Goal: Information Seeking & Learning: Learn about a topic

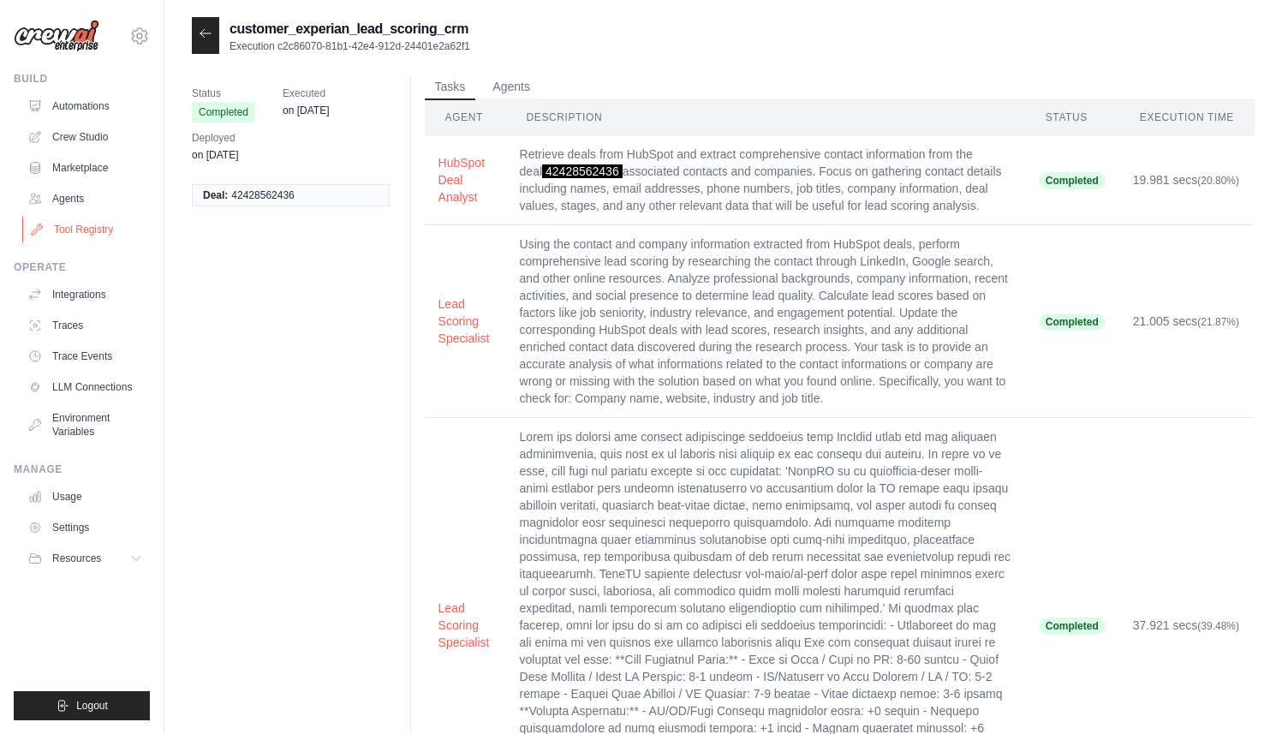
click at [87, 231] on link "Tool Registry" at bounding box center [86, 229] width 129 height 27
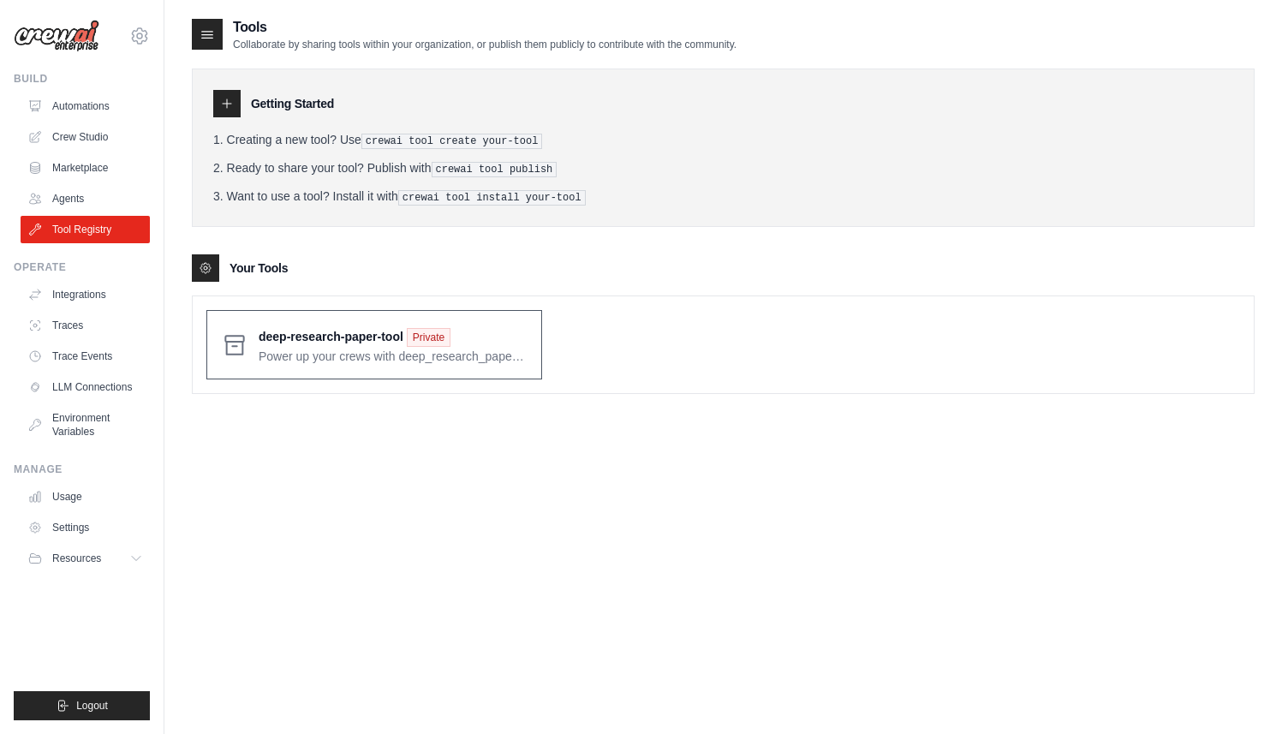
click at [299, 337] on span at bounding box center [393, 345] width 269 height 40
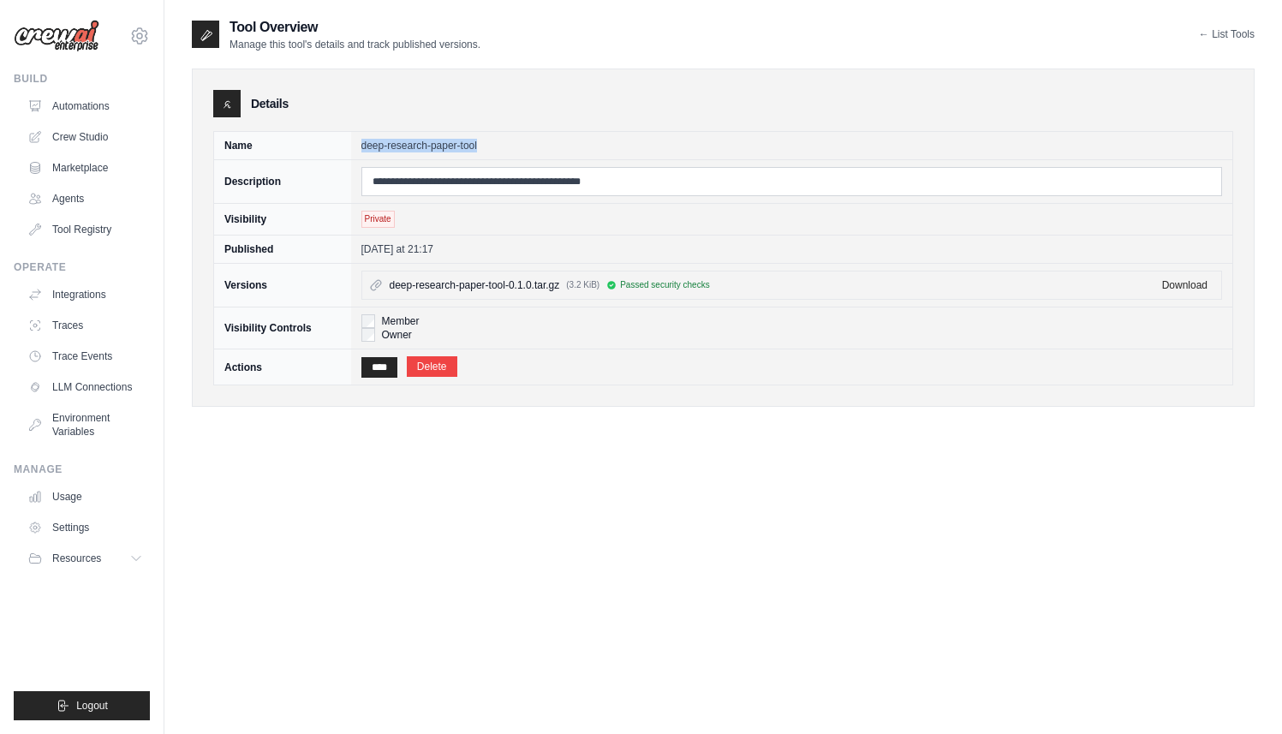
drag, startPoint x: 359, startPoint y: 142, endPoint x: 481, endPoint y: 142, distance: 122.5
click at [481, 142] on td "deep-research-paper-tool" at bounding box center [792, 146] width 882 height 28
copy td "deep-research-paper-tool"
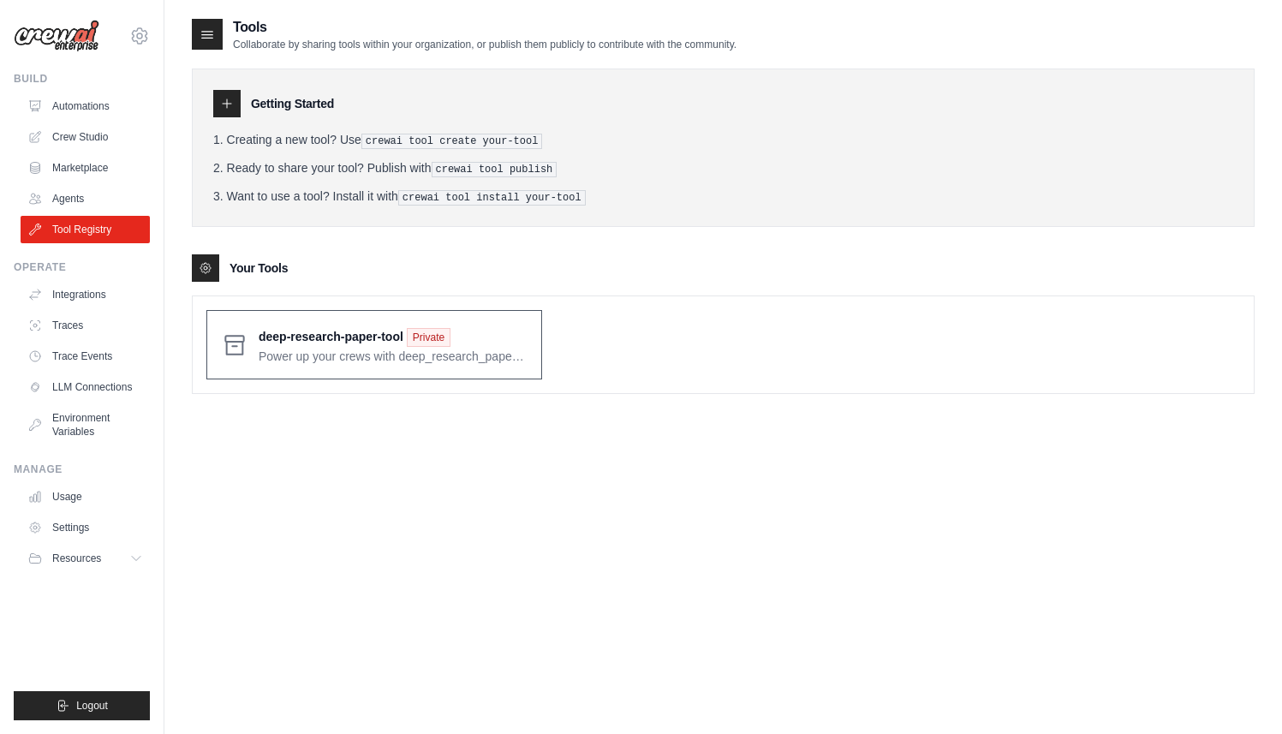
click at [360, 346] on span at bounding box center [393, 345] width 269 height 40
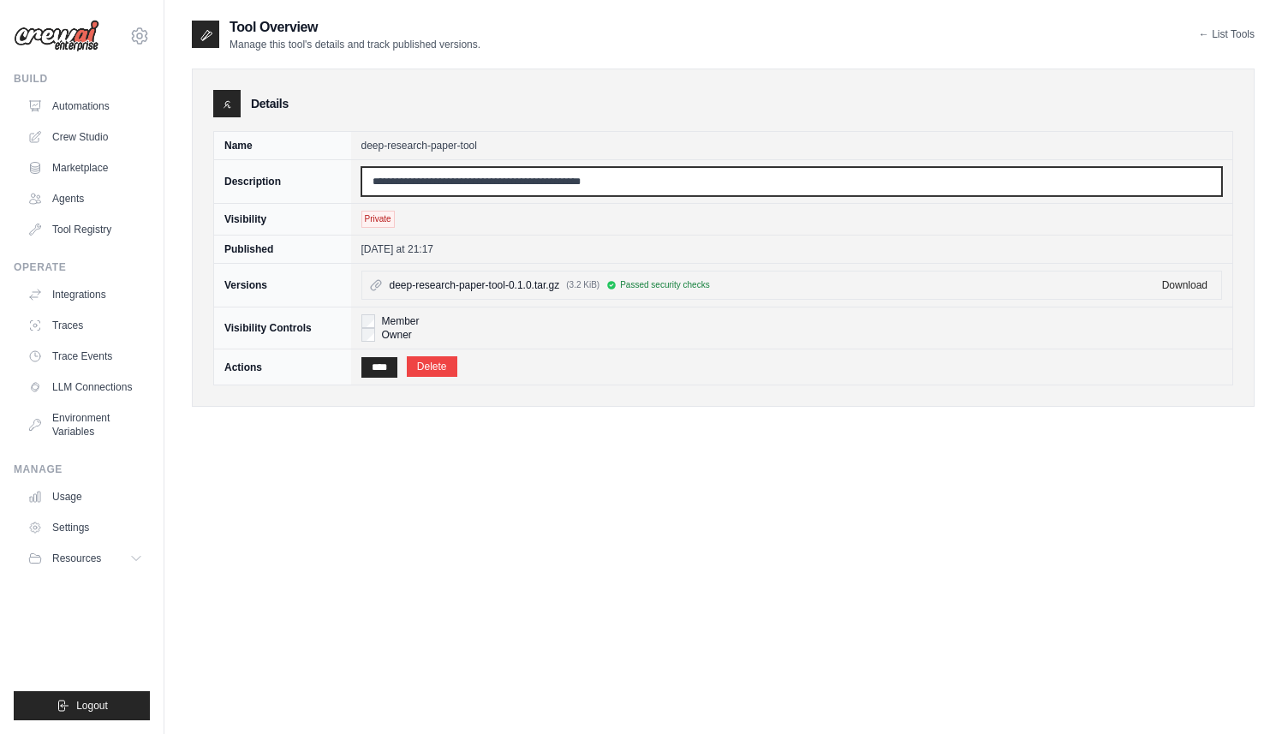
click at [512, 188] on input "**********" at bounding box center [791, 181] width 861 height 29
click at [655, 188] on input "**********" at bounding box center [791, 181] width 861 height 29
drag, startPoint x: 492, startPoint y: 185, endPoint x: 344, endPoint y: 179, distance: 148.3
click at [344, 179] on tr "**********" at bounding box center [723, 182] width 1019 height 44
type input "**********"
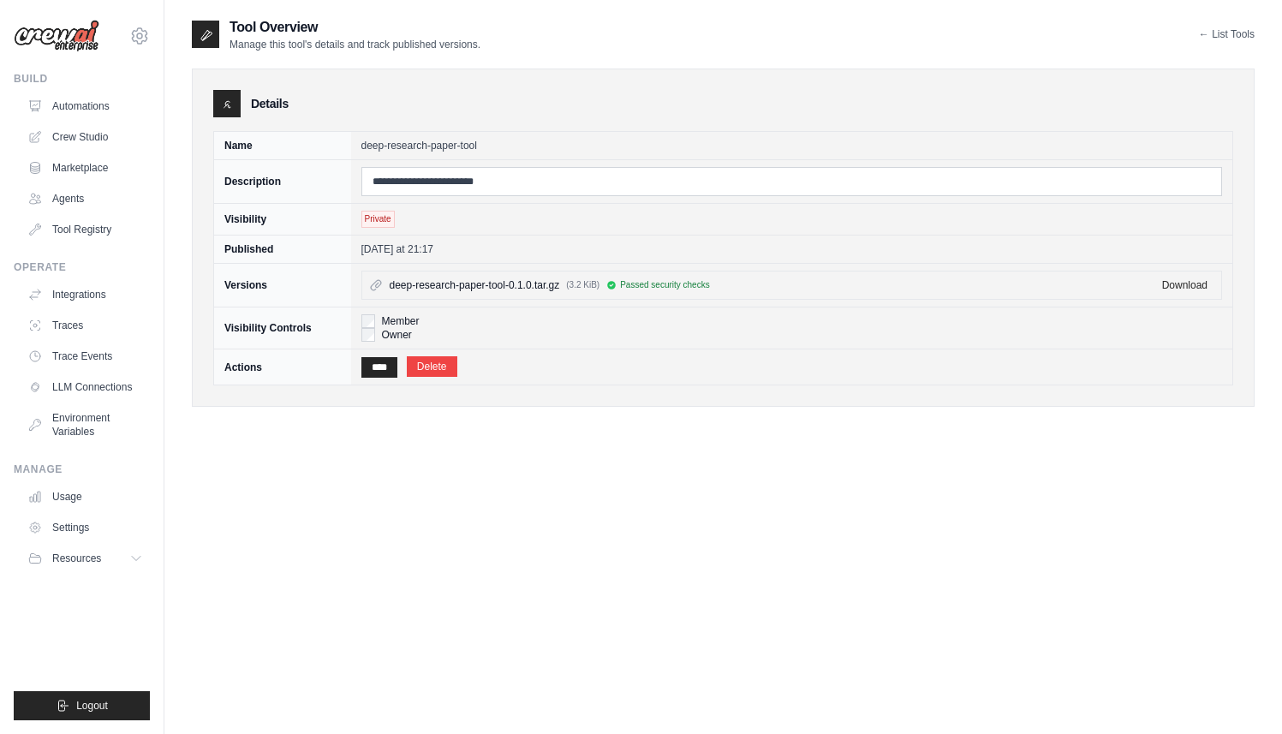
click at [974, 466] on div "**********" at bounding box center [723, 384] width 1063 height 734
click at [228, 100] on icon at bounding box center [227, 104] width 14 height 14
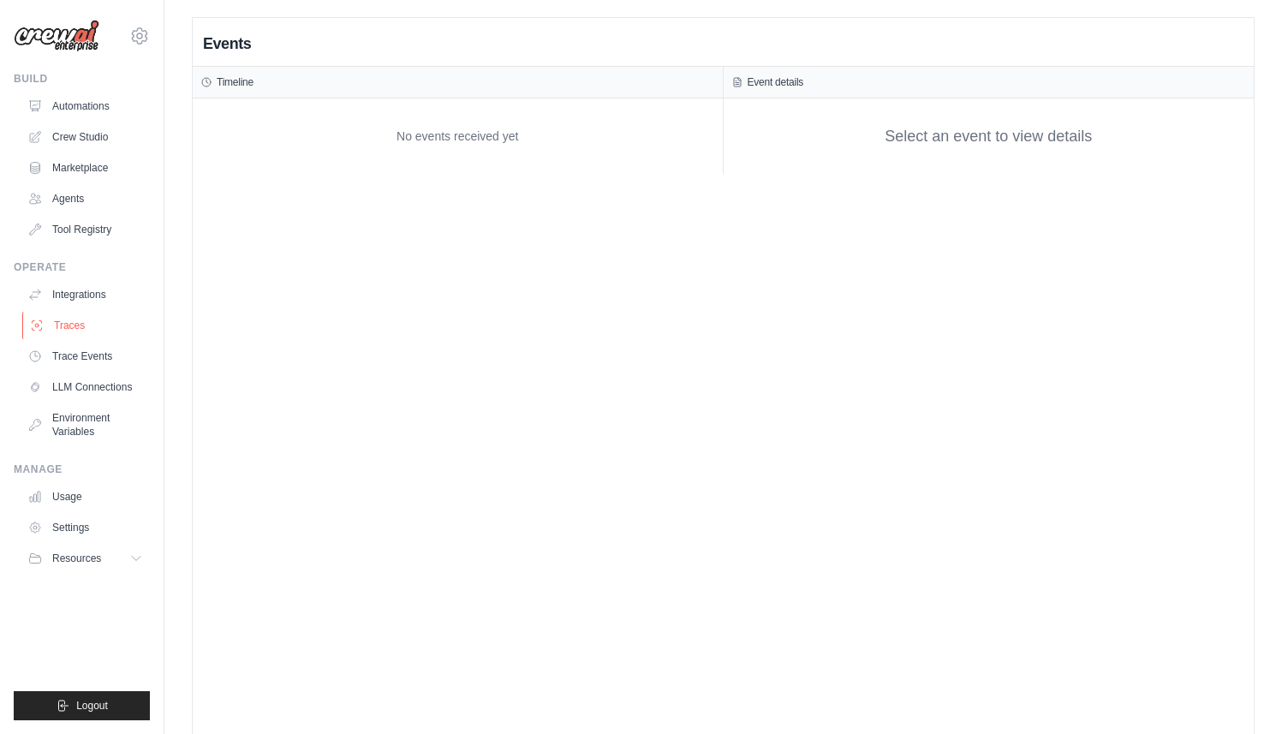
click at [91, 325] on link "Traces" at bounding box center [86, 325] width 129 height 27
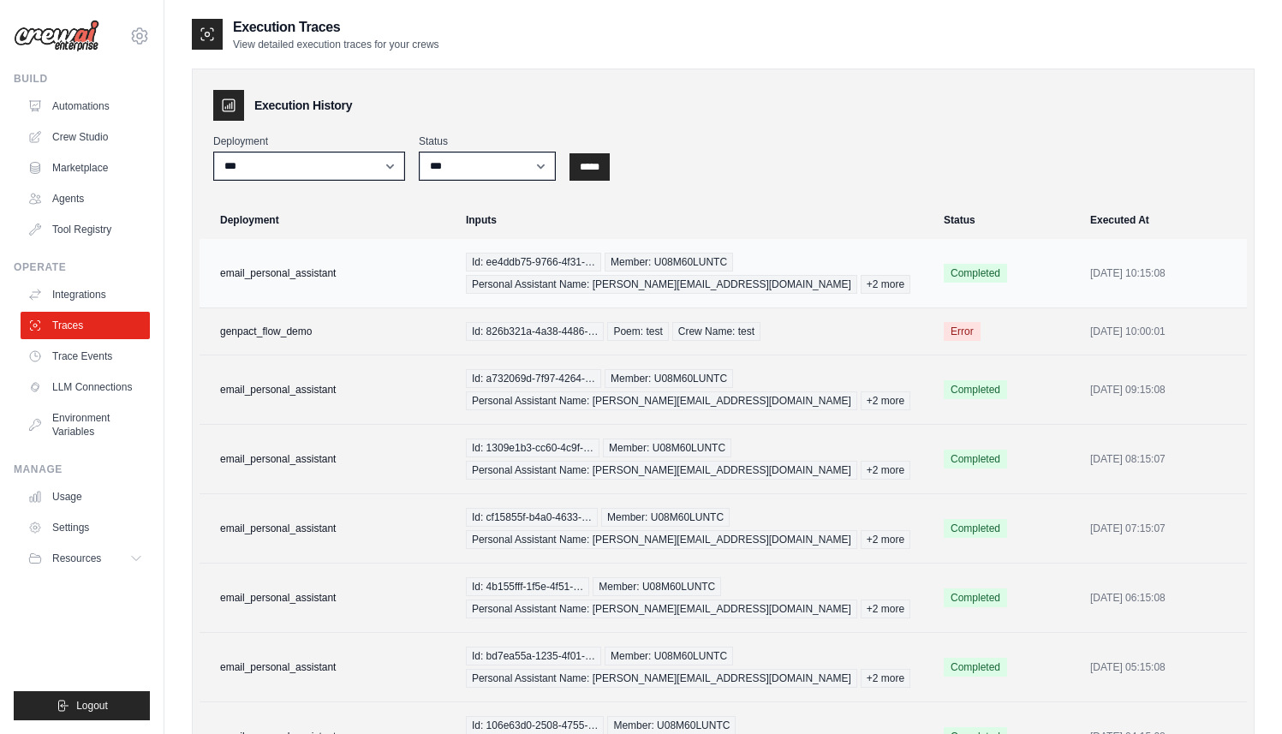
click at [753, 271] on div "Id: ee4ddb75-9766-4f31-… Member: U08M60LUNTC Personal Assistant Name: [PERSON_N…" at bounding box center [694, 273] width 457 height 41
click at [75, 355] on link "Trace Events" at bounding box center [86, 356] width 129 height 27
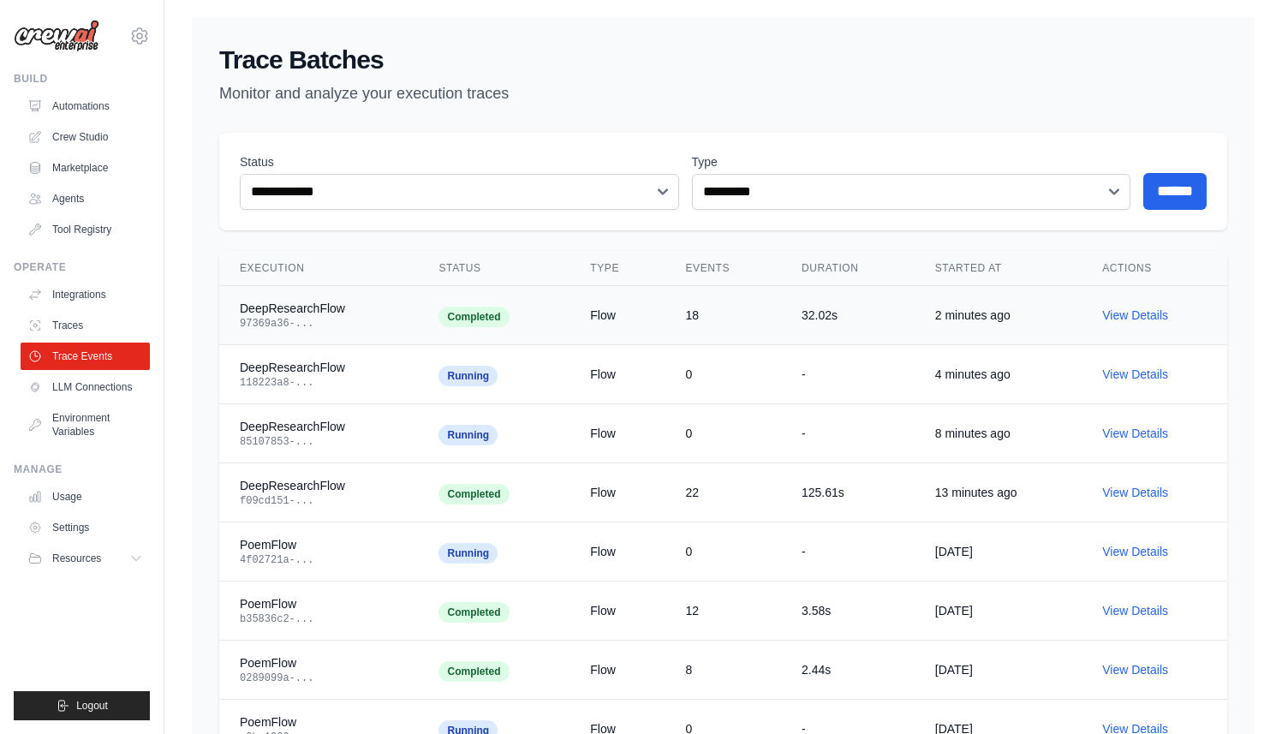
click at [307, 303] on div "DeepResearchFlow" at bounding box center [319, 308] width 158 height 17
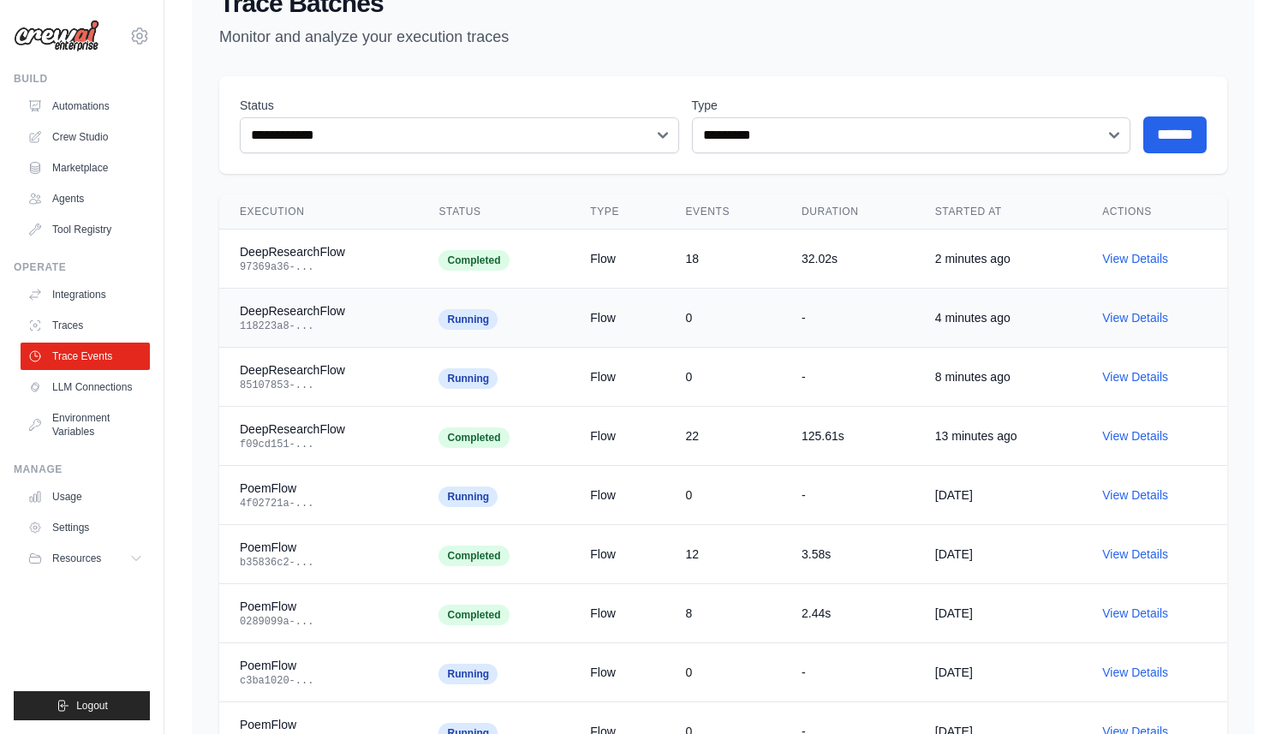
scroll to position [77, 0]
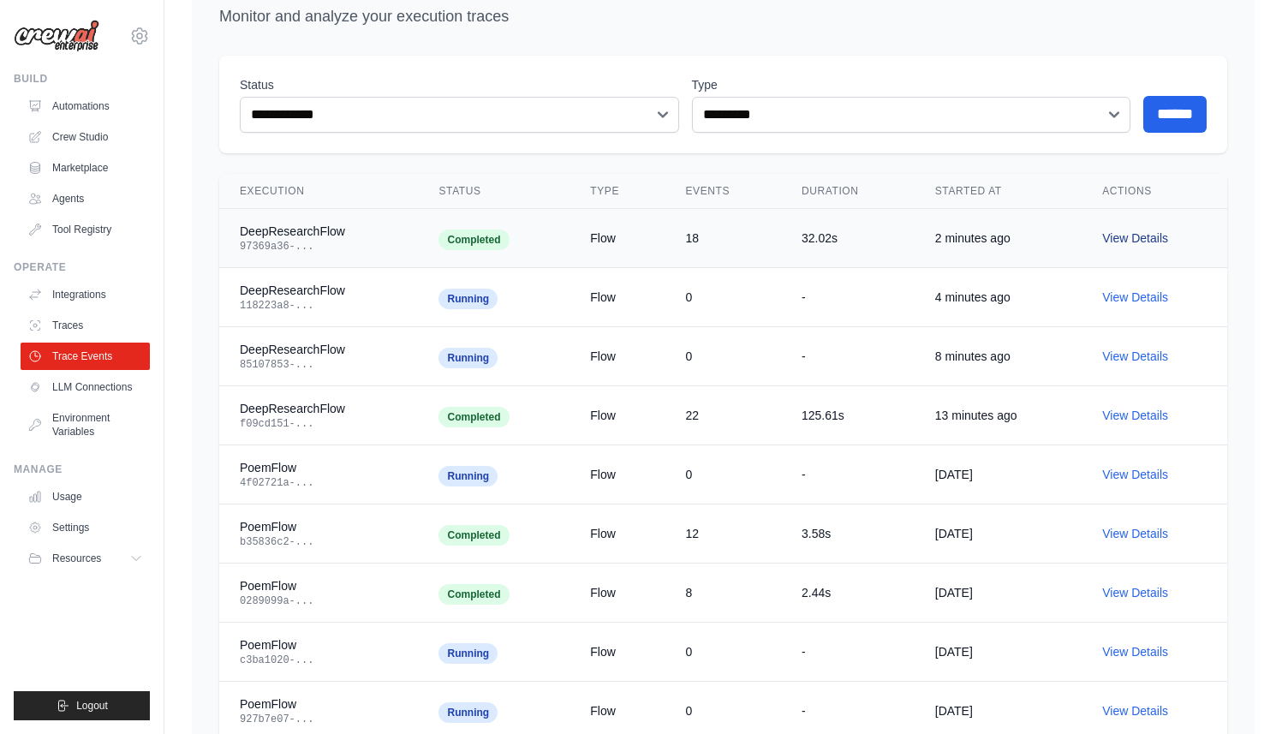
click at [1146, 236] on link "View Details" at bounding box center [1135, 238] width 66 height 14
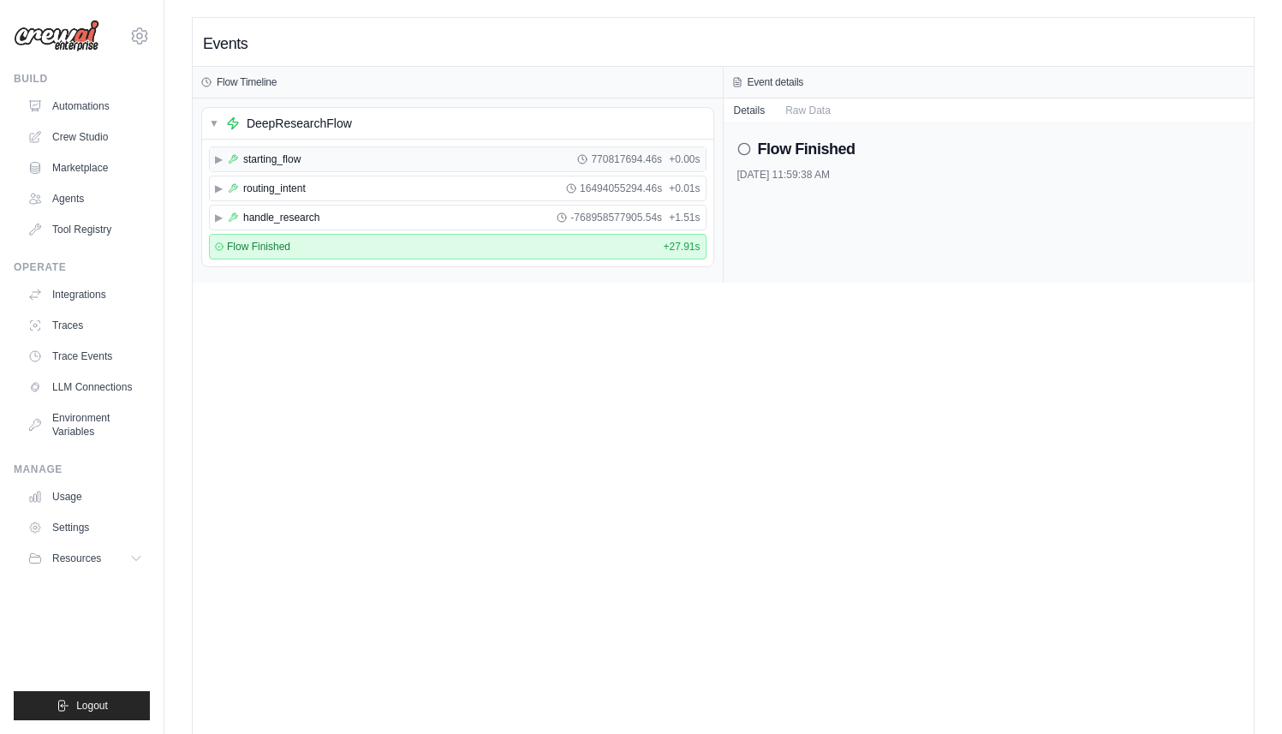
click at [217, 159] on span "▶" at bounding box center [219, 159] width 8 height 14
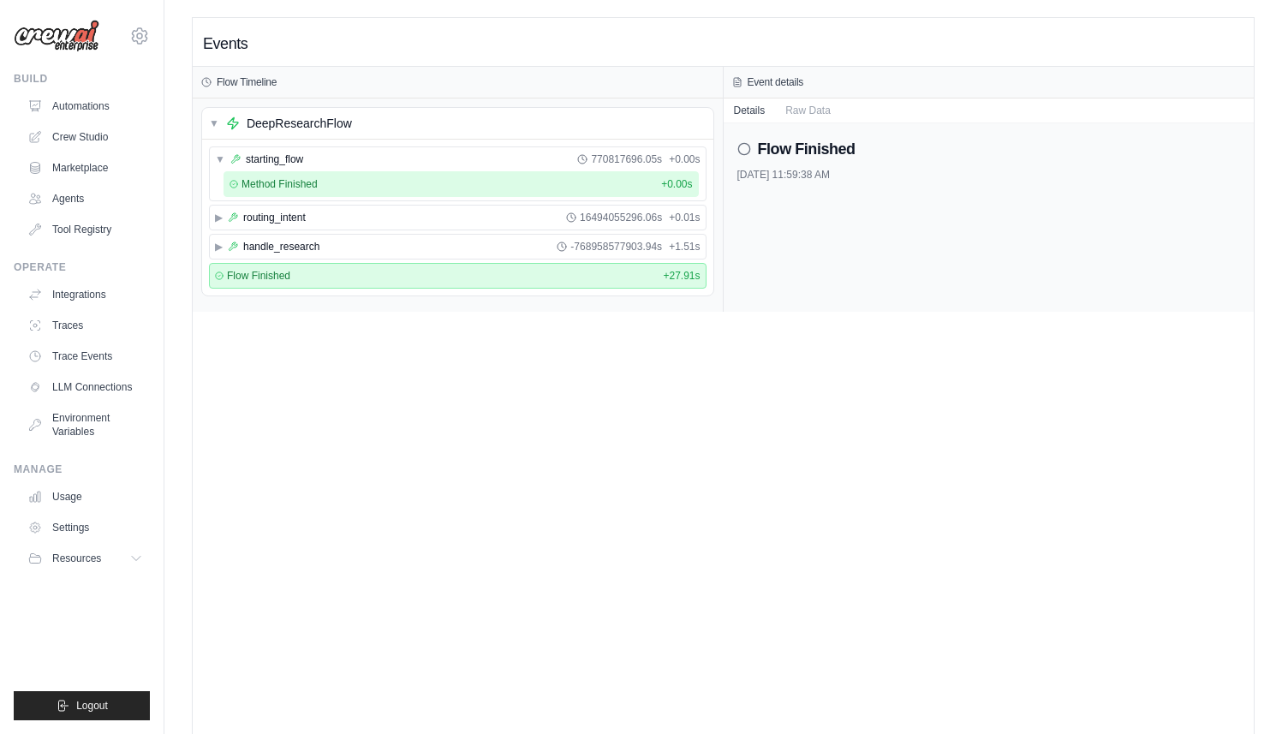
click at [284, 187] on span "Method Finished" at bounding box center [279, 184] width 76 height 14
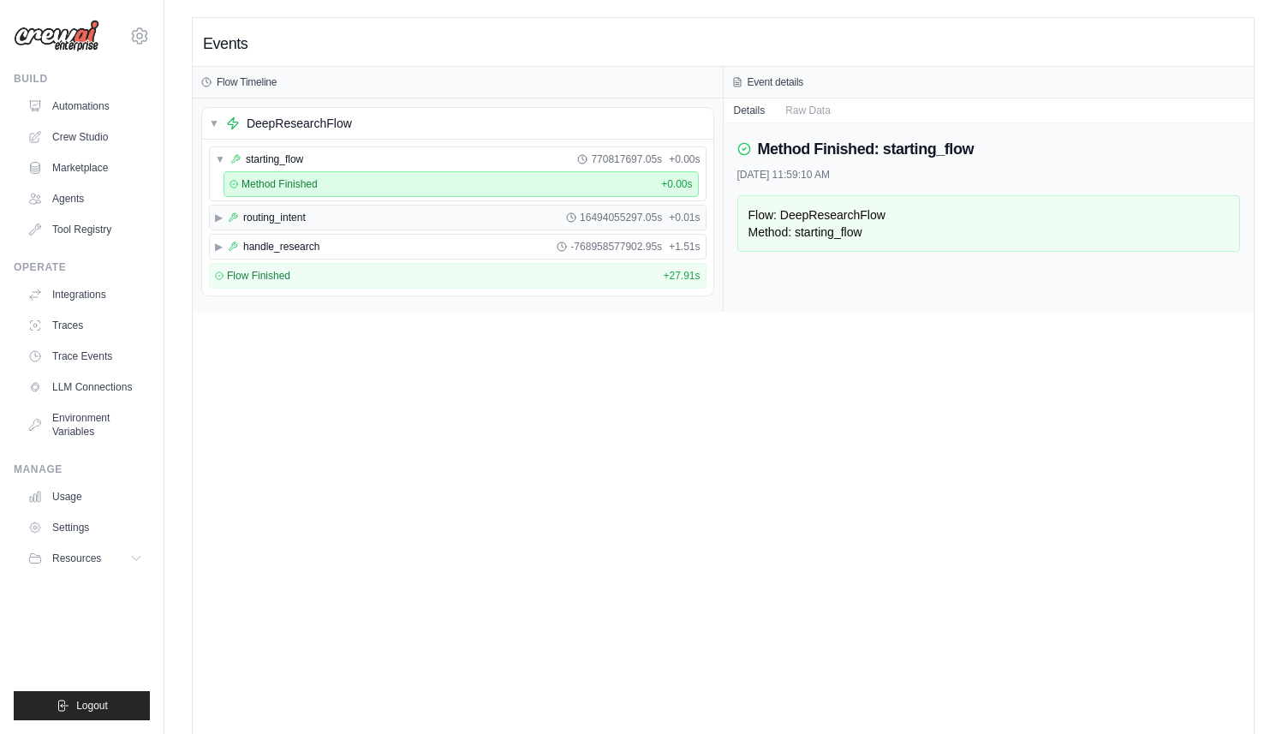
click at [297, 212] on span "routing_intent" at bounding box center [274, 218] width 63 height 14
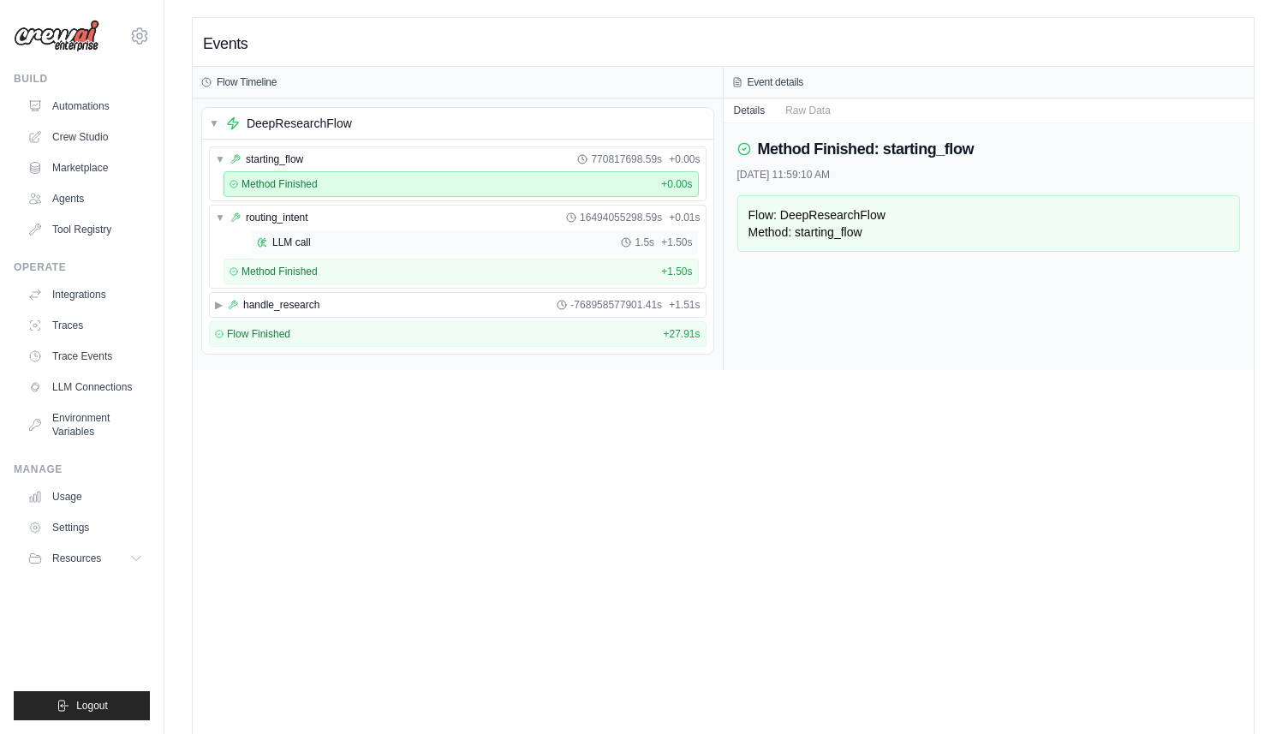
click at [319, 249] on div "LLM call 1.5s + 1.50s" at bounding box center [475, 242] width 448 height 26
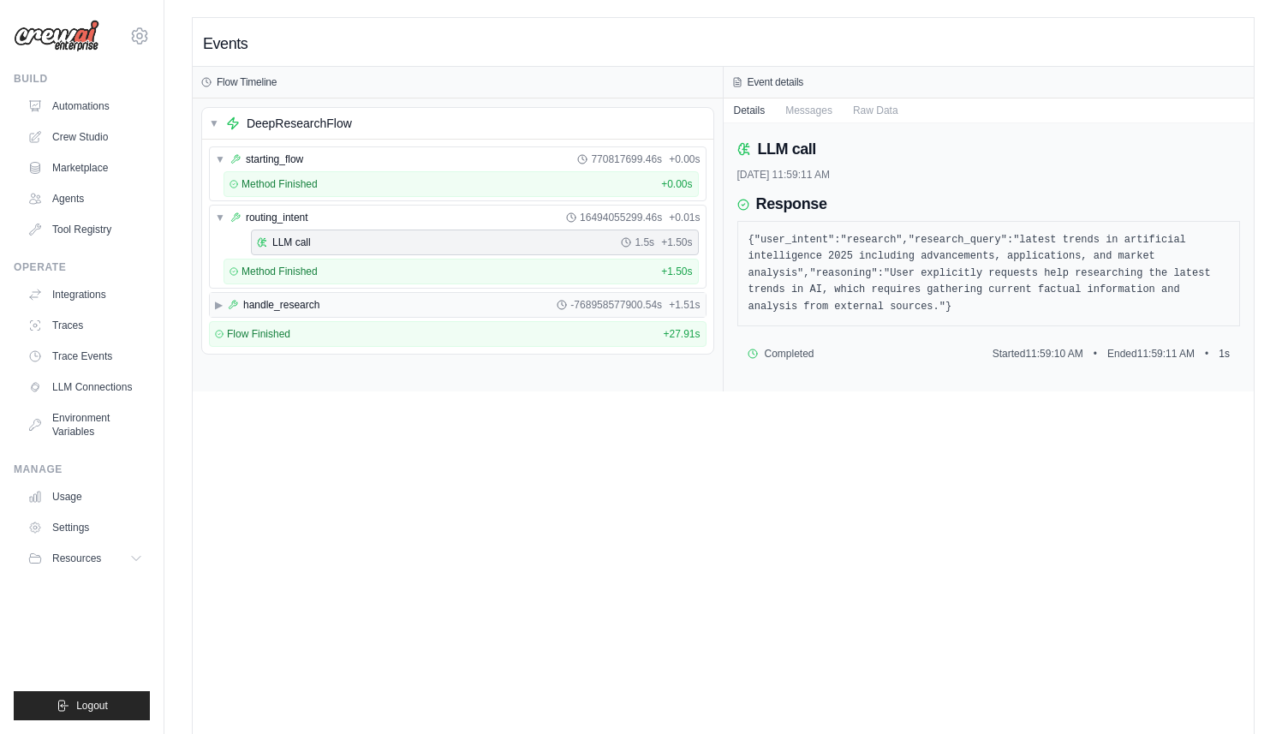
click at [268, 303] on span "handle_research" at bounding box center [281, 305] width 76 height 14
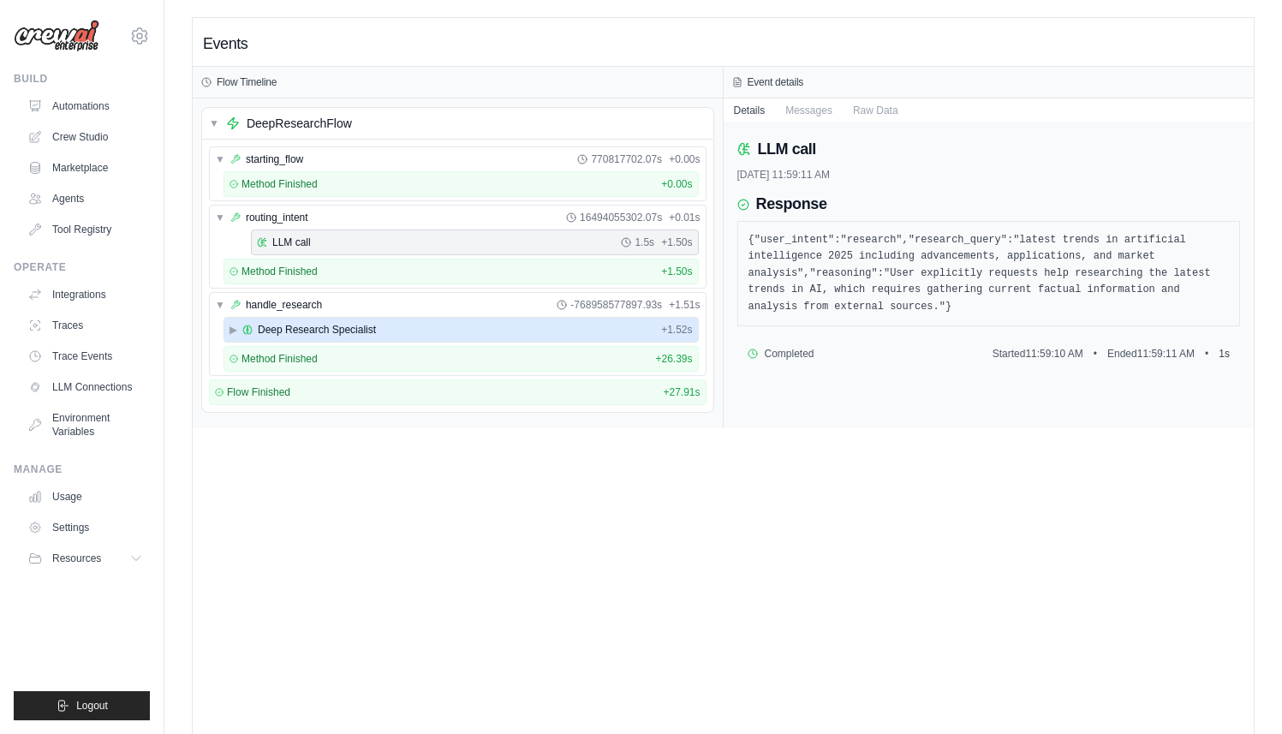
click at [305, 332] on span "Deep Research Specialist" at bounding box center [317, 330] width 118 height 14
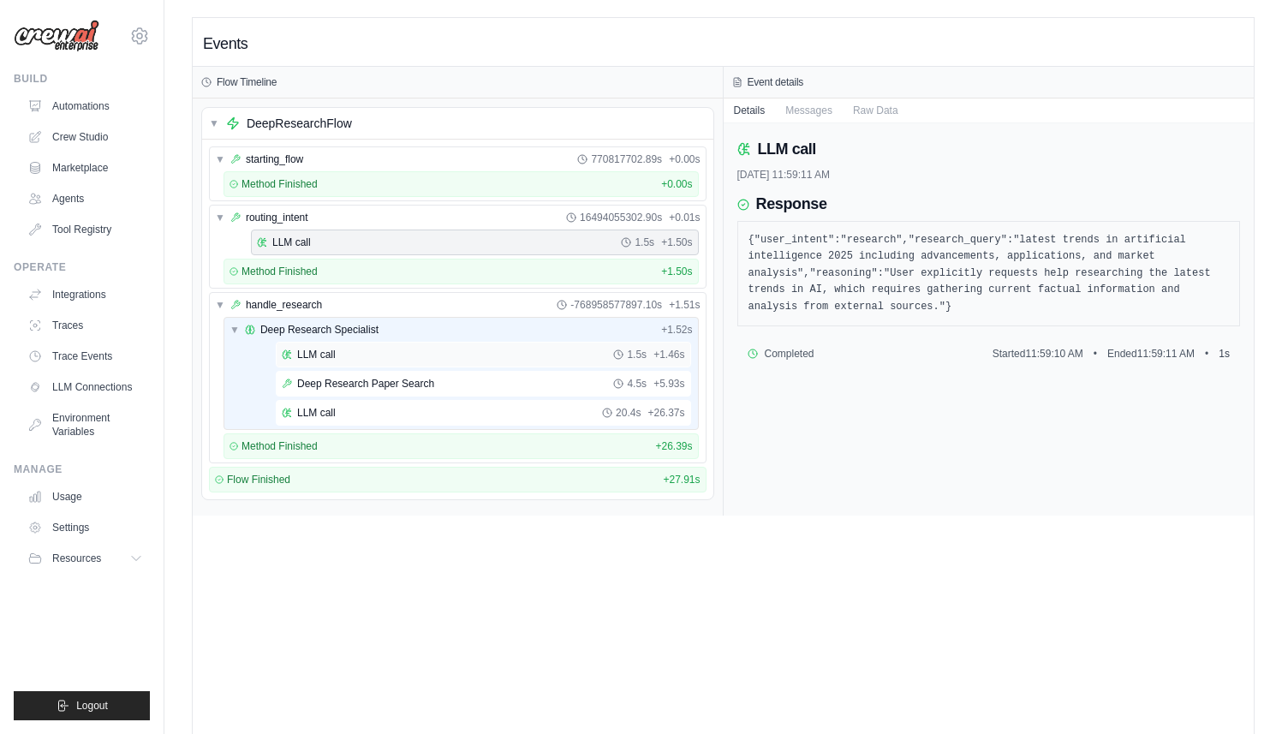
click at [329, 358] on span "LLM call" at bounding box center [316, 355] width 39 height 14
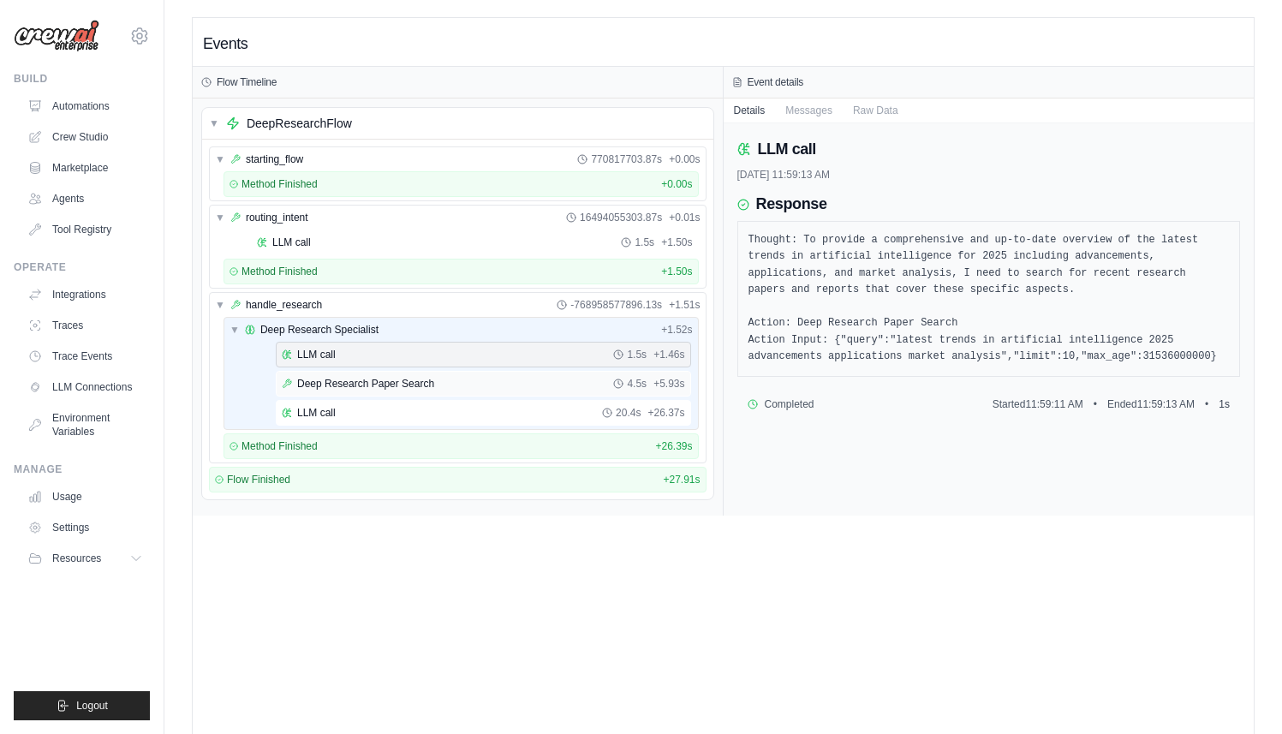
click at [354, 381] on span "Deep Research Paper Search" at bounding box center [365, 384] width 137 height 14
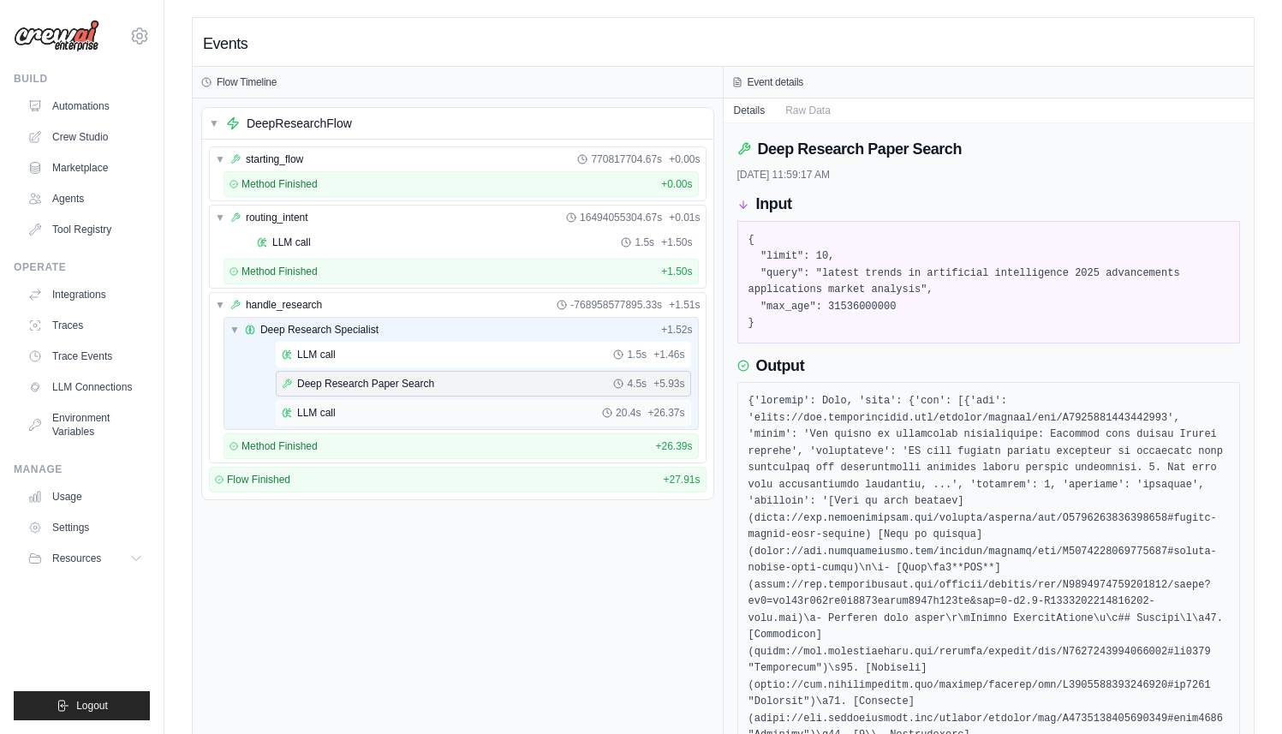
click at [384, 414] on div "LLM call 20.4s + 26.37s" at bounding box center [483, 413] width 403 height 14
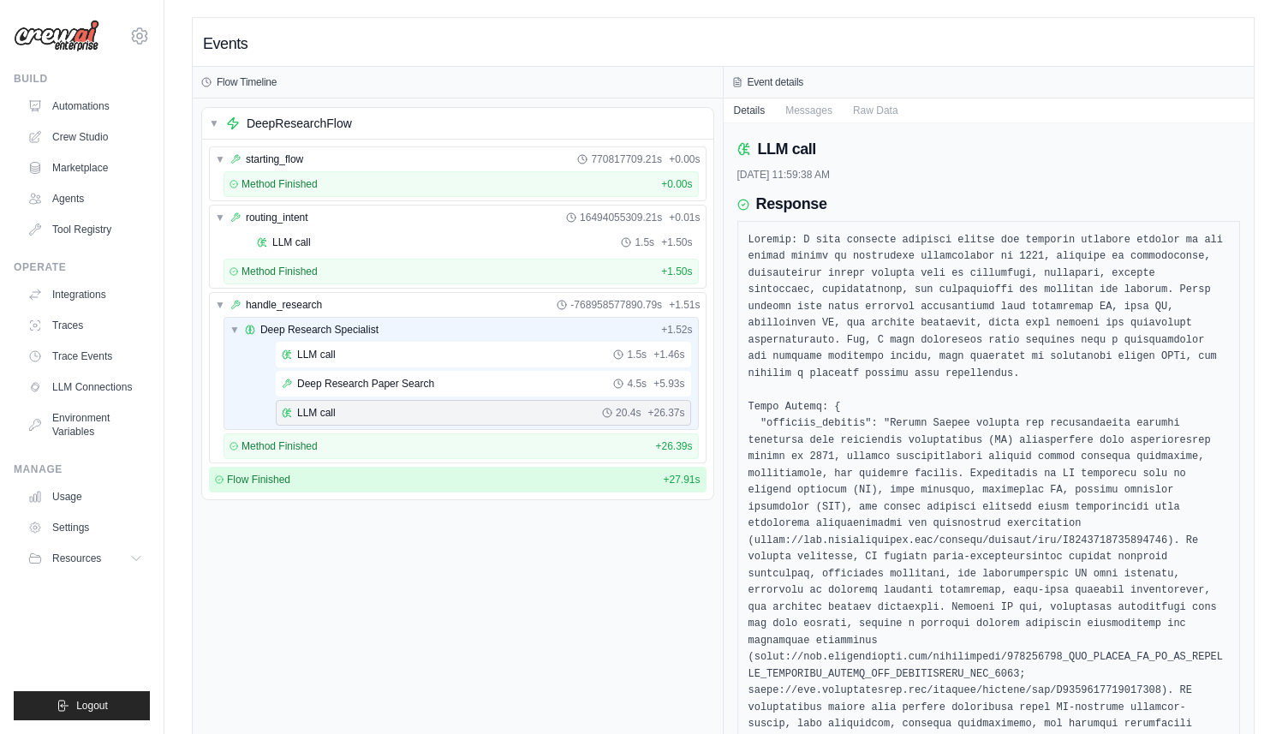
click at [282, 477] on span "Flow Finished" at bounding box center [258, 480] width 63 height 14
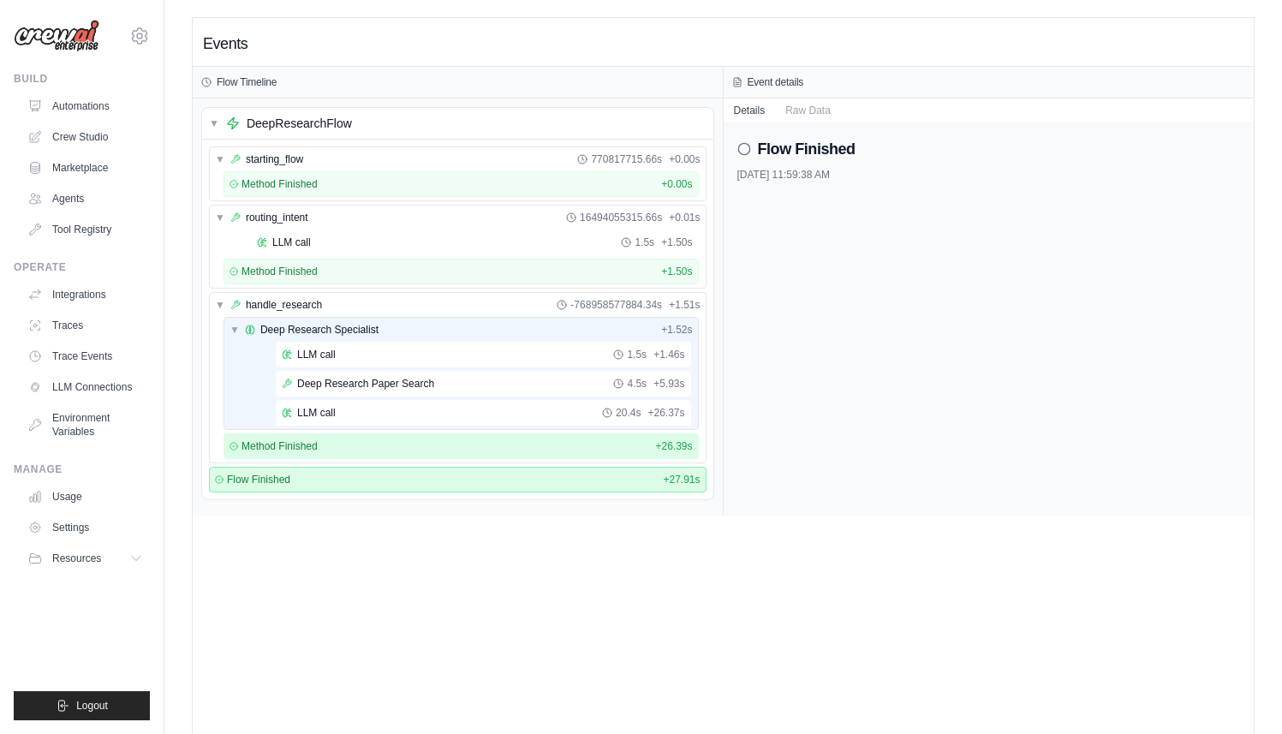
click at [264, 447] on span "Method Finished" at bounding box center [279, 446] width 76 height 14
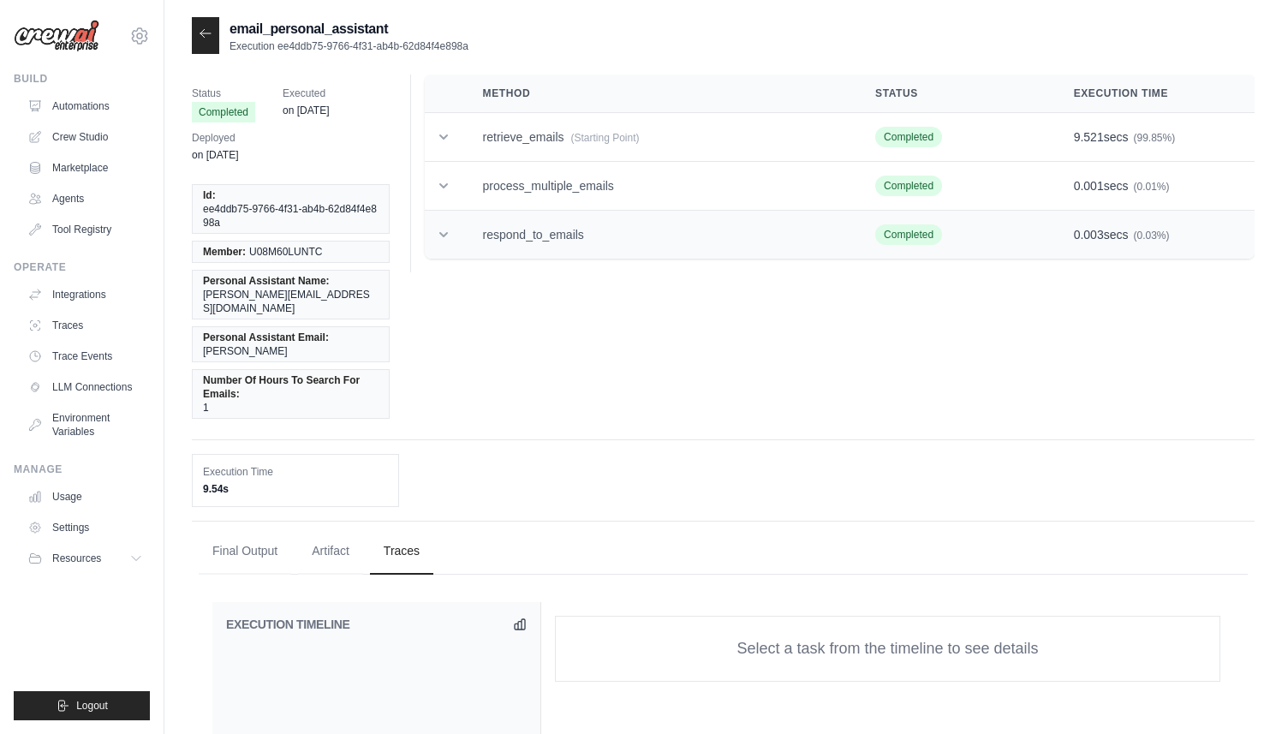
click at [448, 236] on icon at bounding box center [443, 234] width 17 height 17
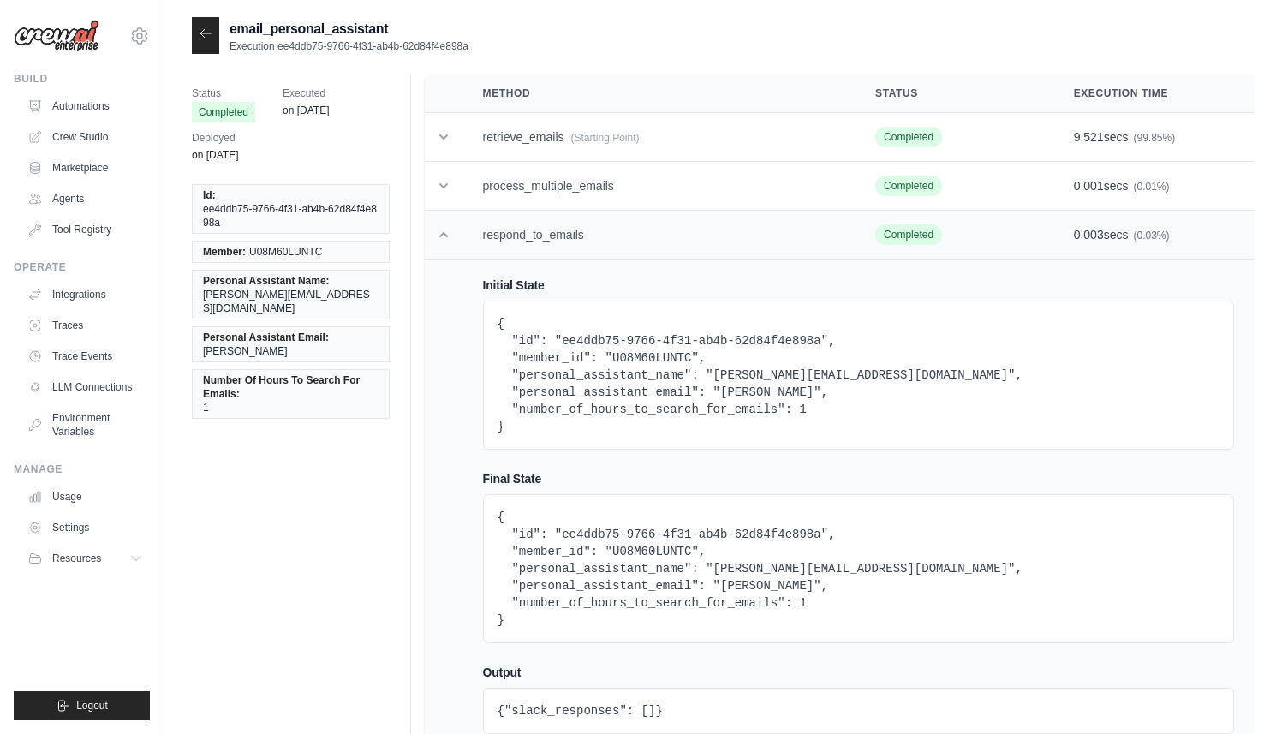
click at [448, 236] on icon at bounding box center [443, 234] width 17 height 17
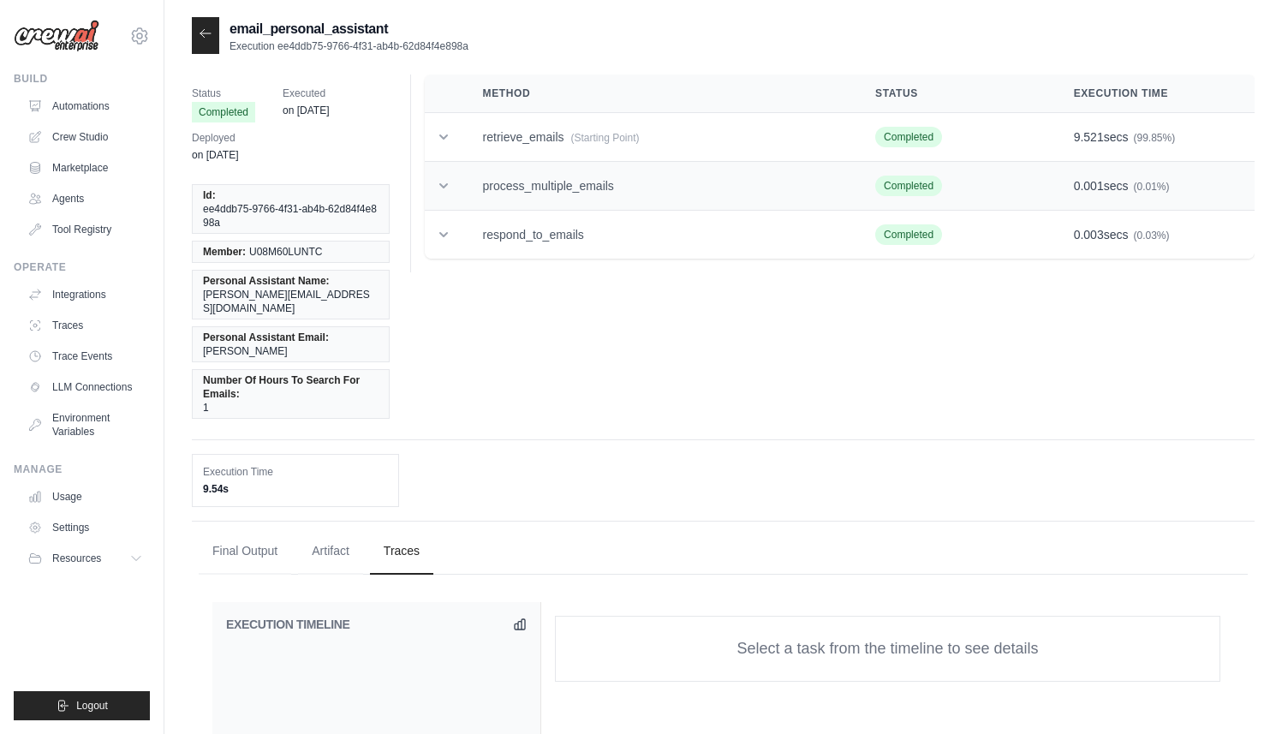
click at [461, 179] on td at bounding box center [444, 186] width 38 height 49
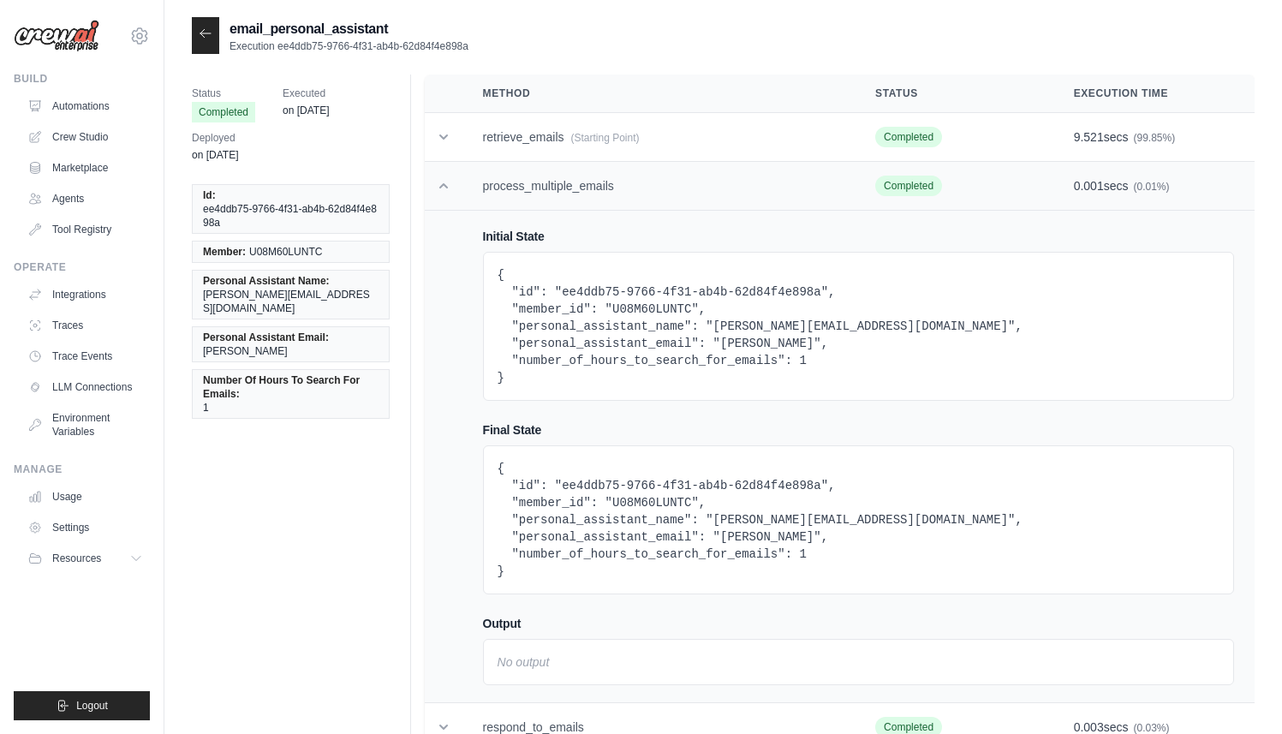
click at [461, 179] on td at bounding box center [444, 186] width 38 height 49
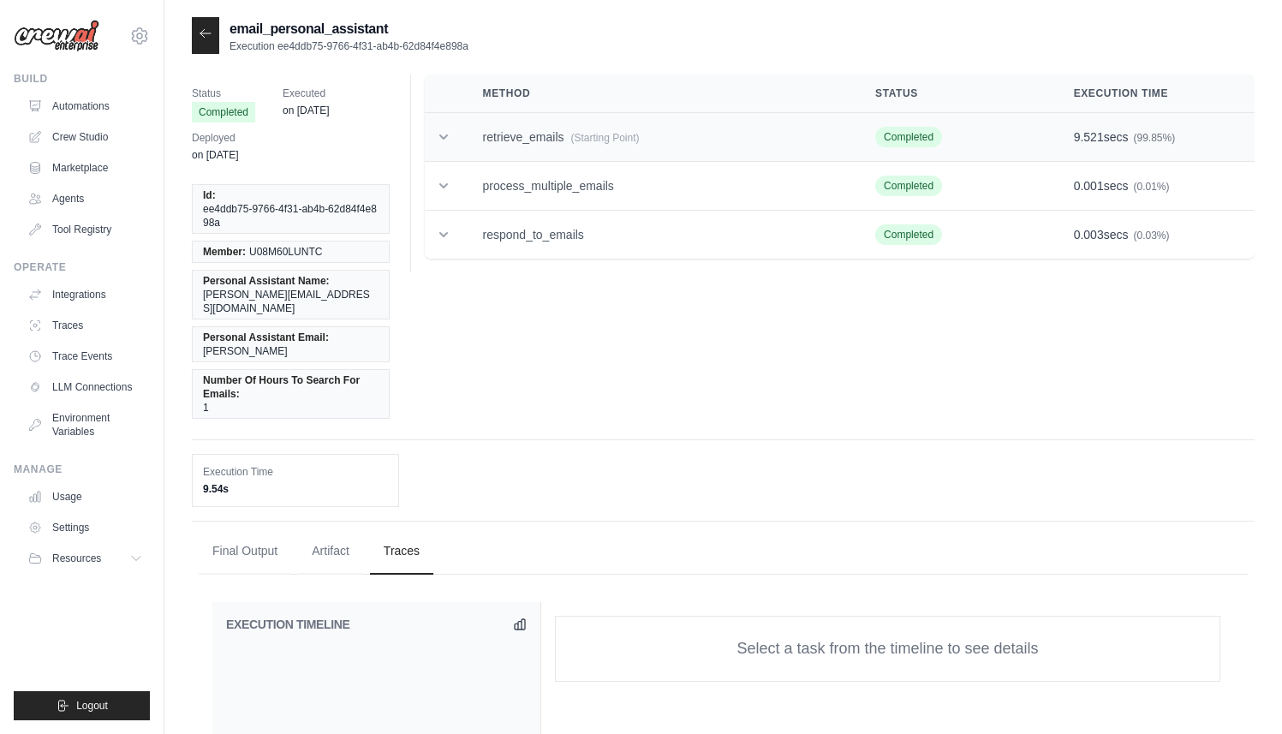
click at [464, 122] on td "retrieve_emails (Starting Point)" at bounding box center [658, 137] width 392 height 49
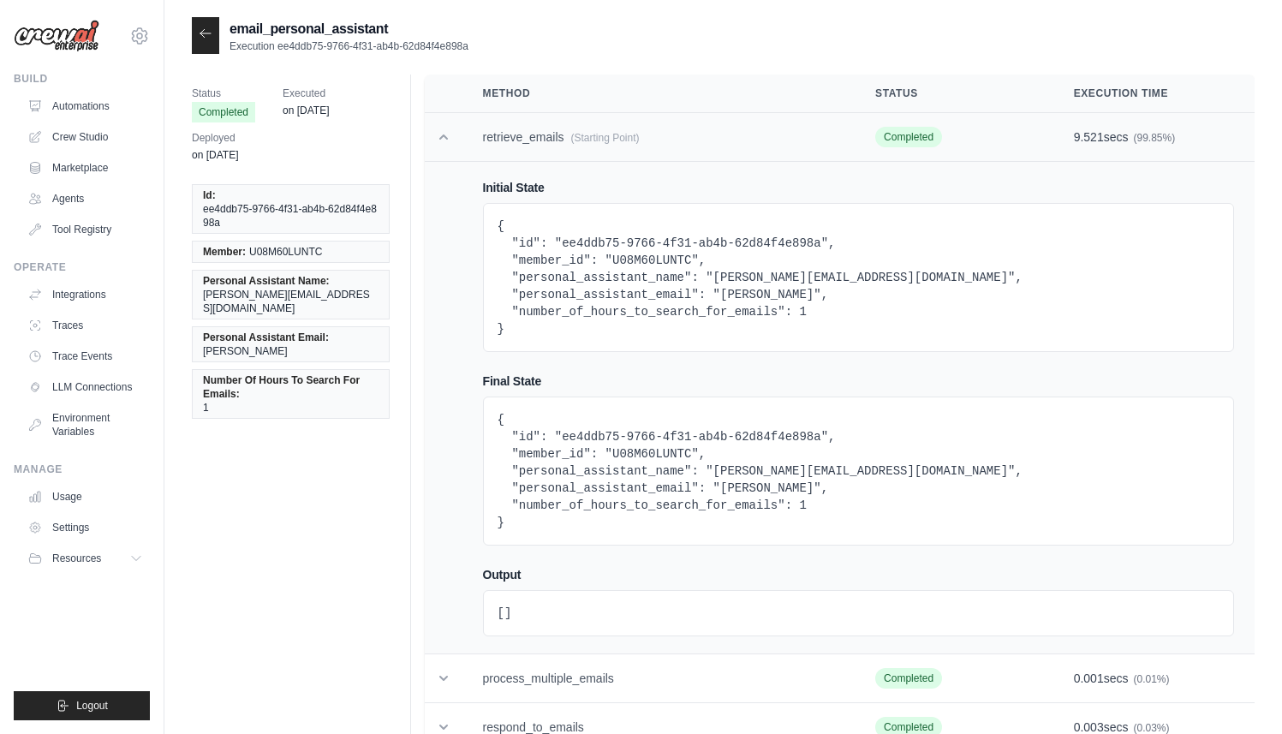
click at [464, 122] on td "retrieve_emails (Starting Point)" at bounding box center [658, 137] width 392 height 49
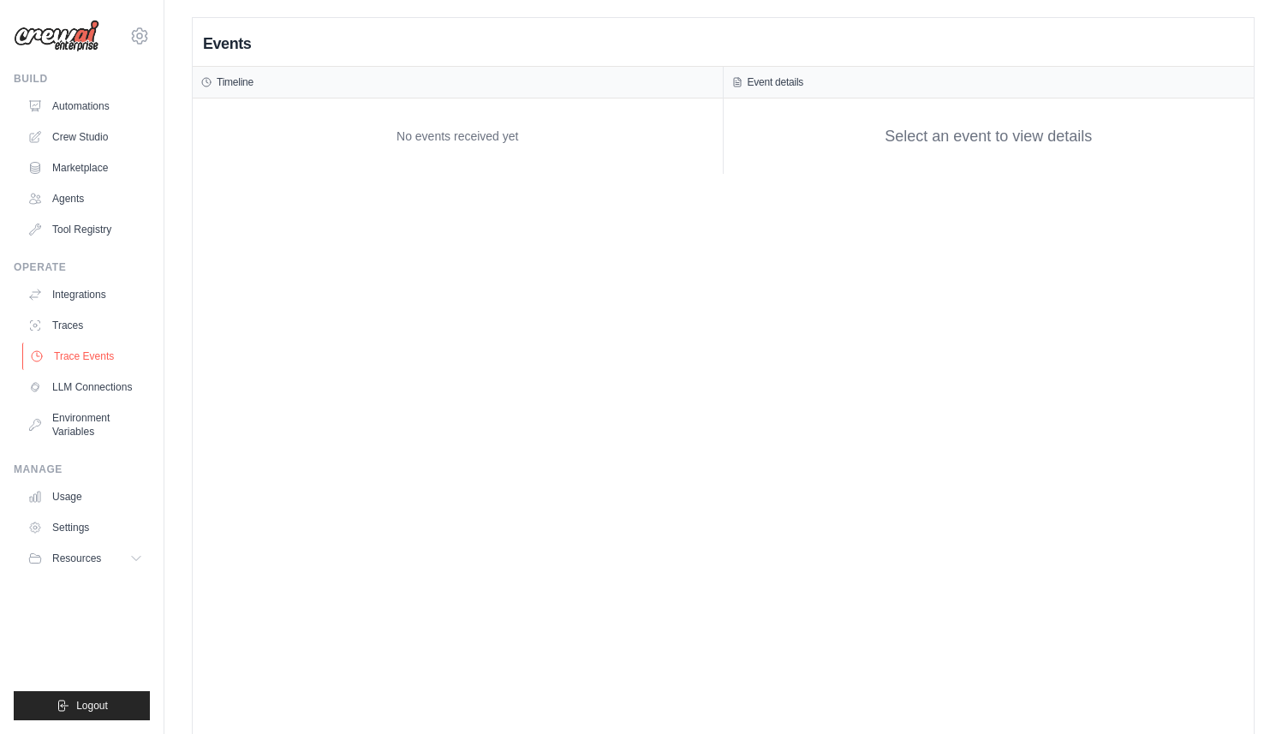
click at [79, 360] on link "Trace Events" at bounding box center [86, 356] width 129 height 27
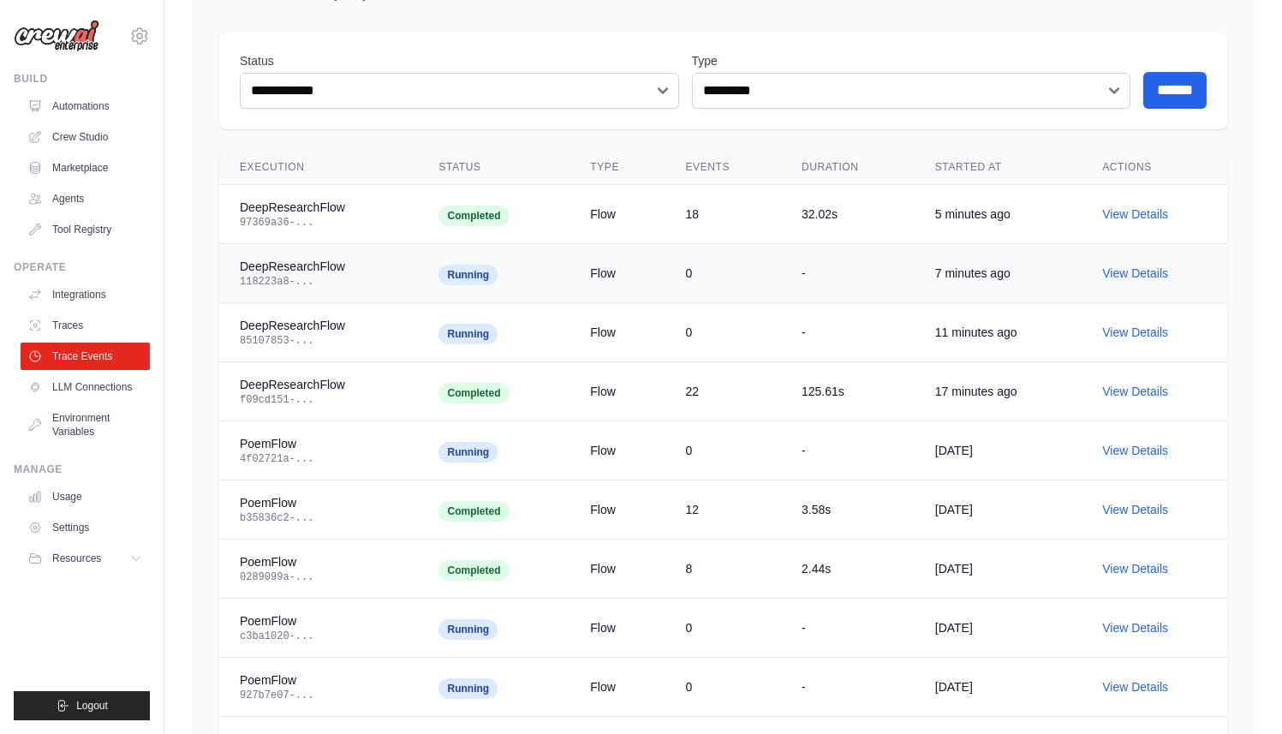
scroll to position [102, 0]
drag, startPoint x: 349, startPoint y: 331, endPoint x: 235, endPoint y: 264, distance: 132.5
click at [289, 268] on div "DeepResearchFlow" at bounding box center [319, 265] width 158 height 17
click at [475, 274] on span "Running" at bounding box center [467, 274] width 59 height 21
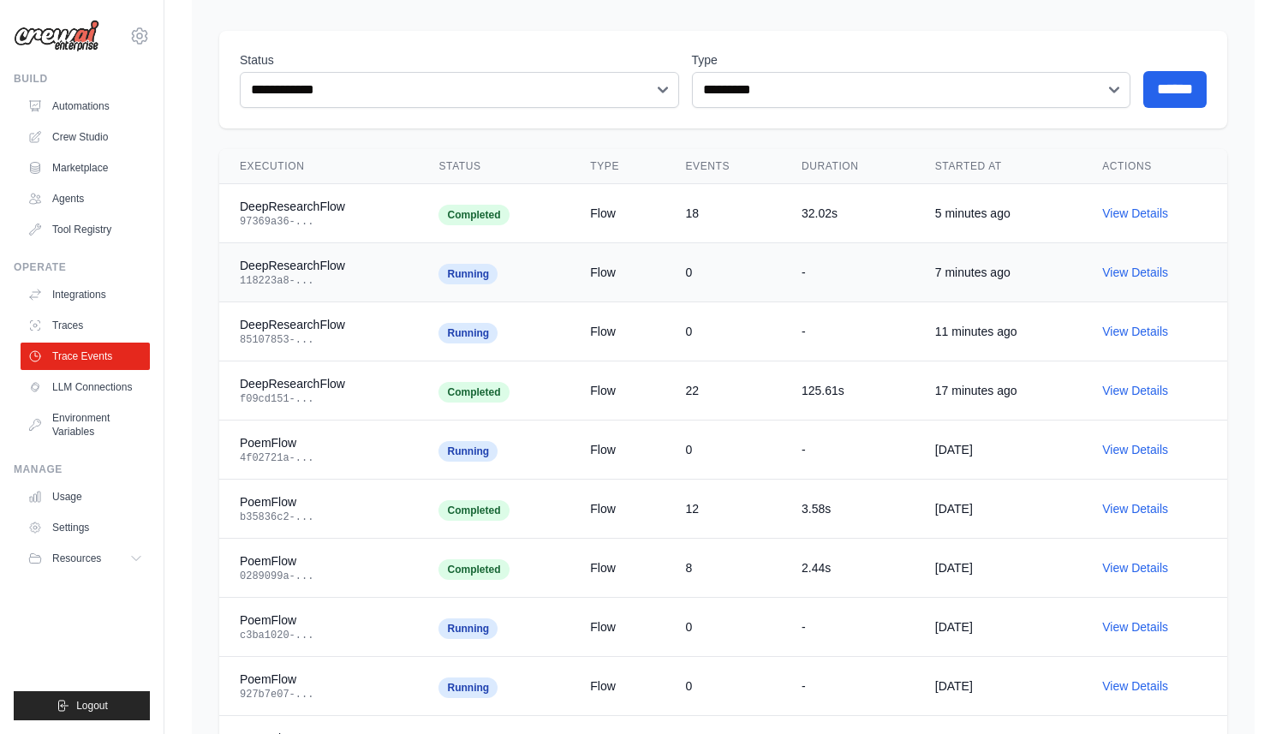
click at [475, 274] on span "Running" at bounding box center [467, 274] width 59 height 21
click at [301, 265] on div "DeepResearchFlow" at bounding box center [319, 265] width 158 height 17
click at [456, 271] on span "Running" at bounding box center [467, 274] width 59 height 21
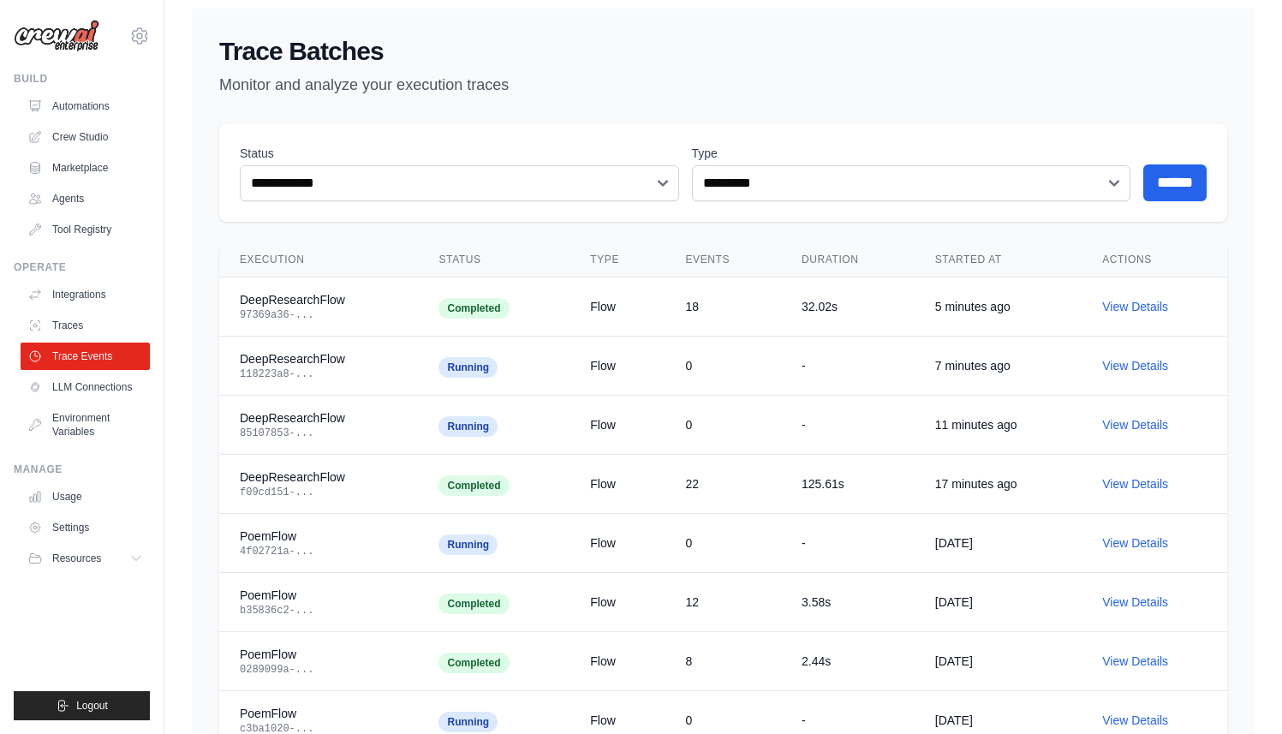
scroll to position [0, 0]
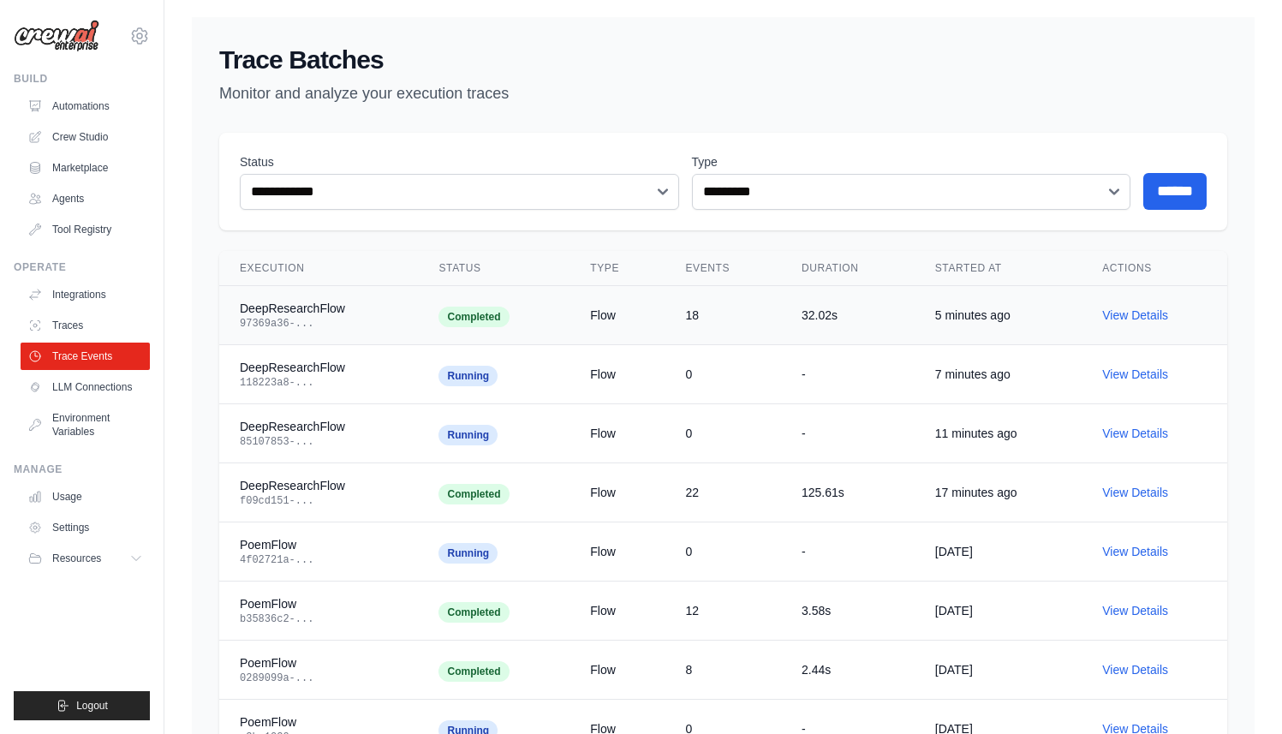
click at [480, 321] on span "Completed" at bounding box center [473, 317] width 70 height 21
click at [1133, 318] on link "View Details" at bounding box center [1135, 315] width 66 height 14
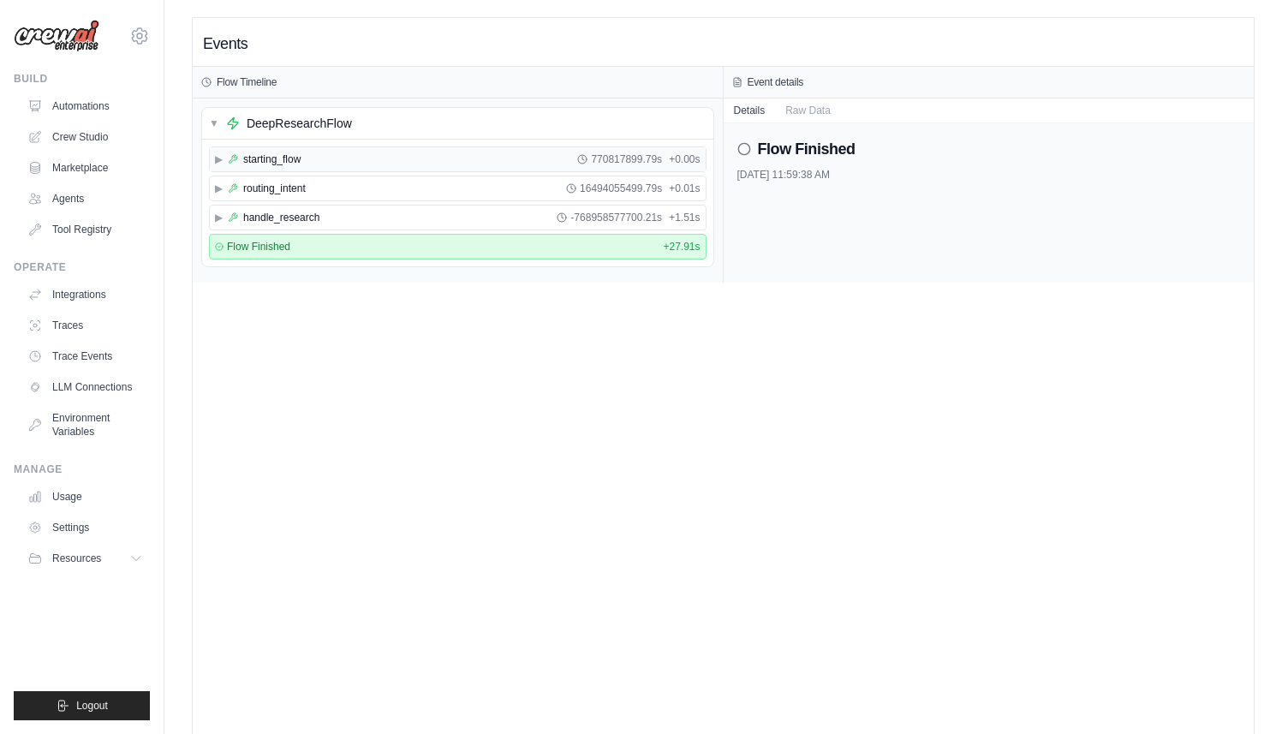
click at [217, 152] on span "▶" at bounding box center [219, 159] width 8 height 14
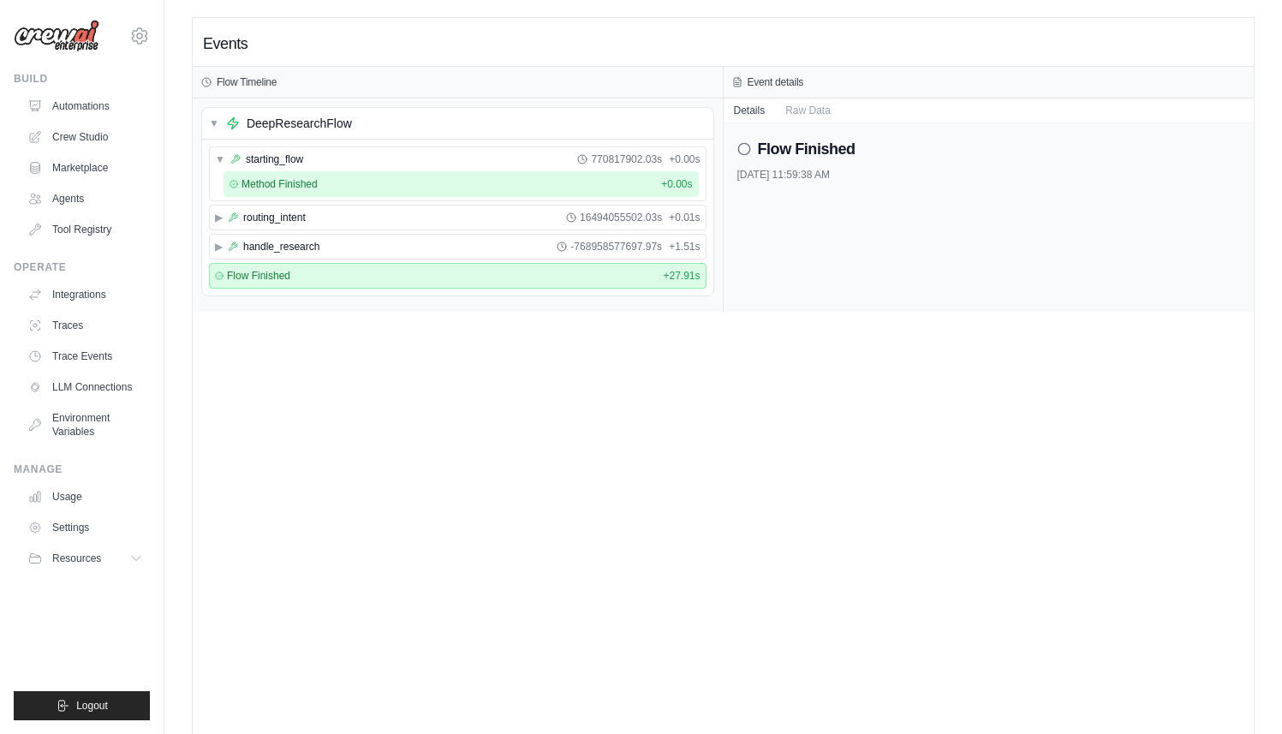
click at [295, 186] on span "Method Finished" at bounding box center [279, 184] width 76 height 14
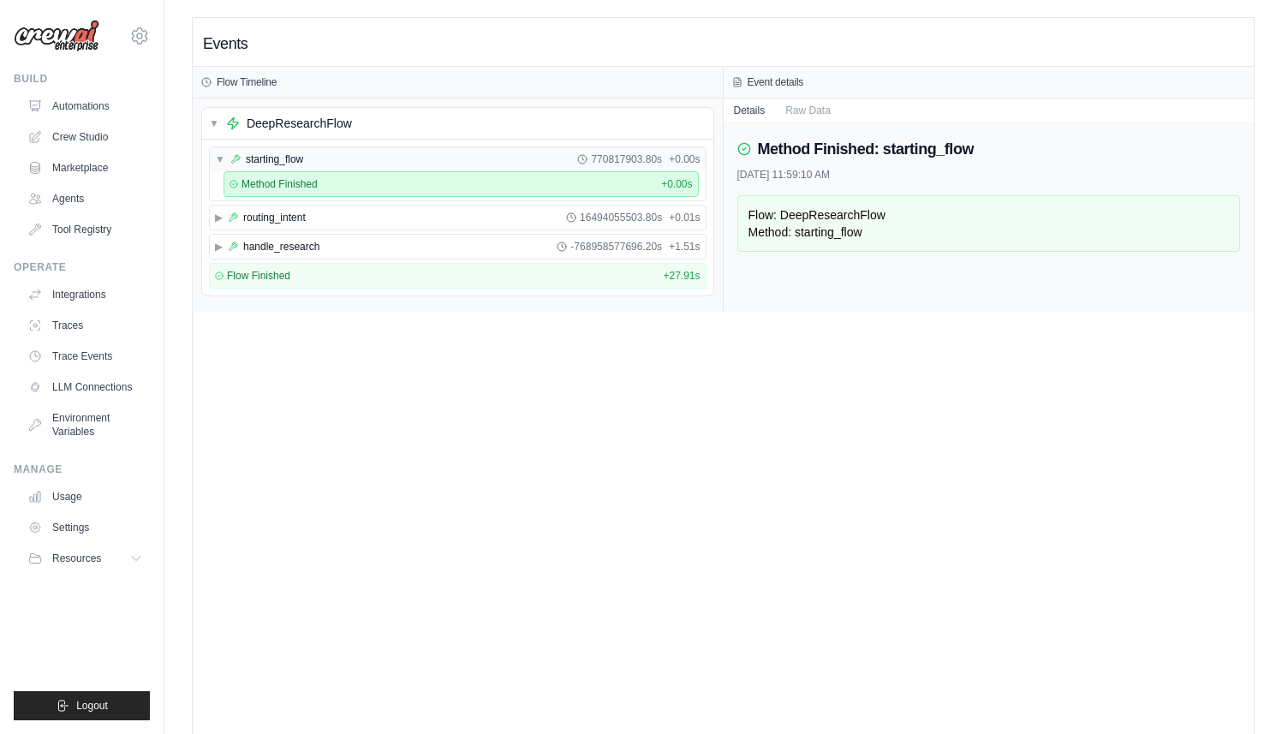
click at [311, 157] on div "▼ starting_flow 770817903.80s + 0.00s" at bounding box center [458, 159] width 496 height 24
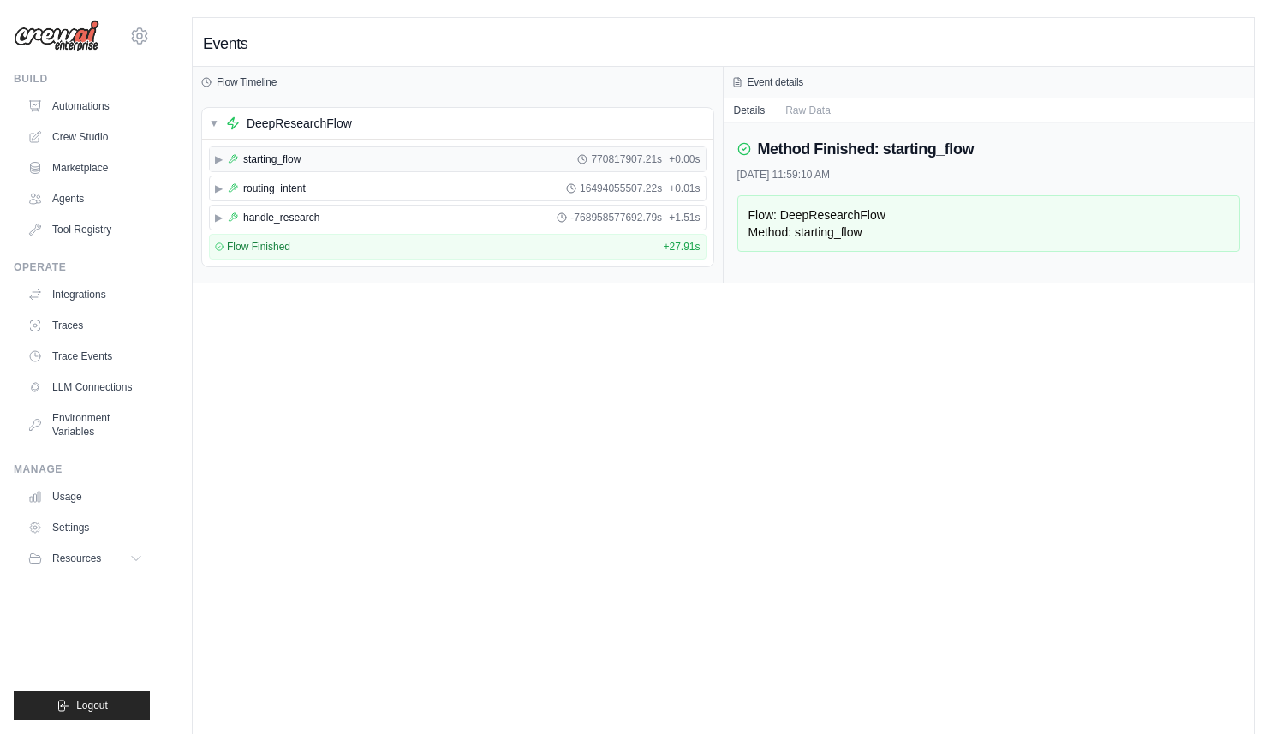
click at [311, 157] on div "▶ starting_flow 770817907.21s + 0.00s" at bounding box center [458, 159] width 496 height 24
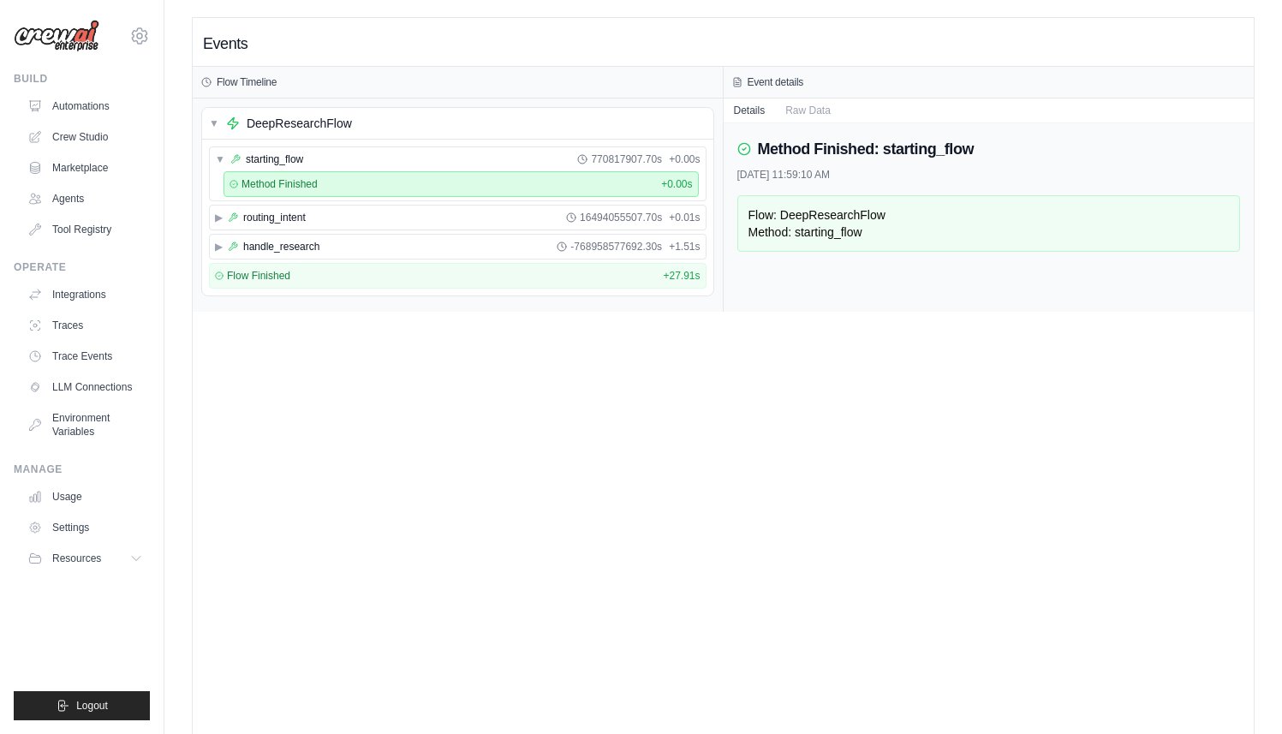
click at [313, 179] on span "Method Finished" at bounding box center [279, 184] width 76 height 14
click at [812, 116] on button "Raw Data" at bounding box center [808, 110] width 66 height 24
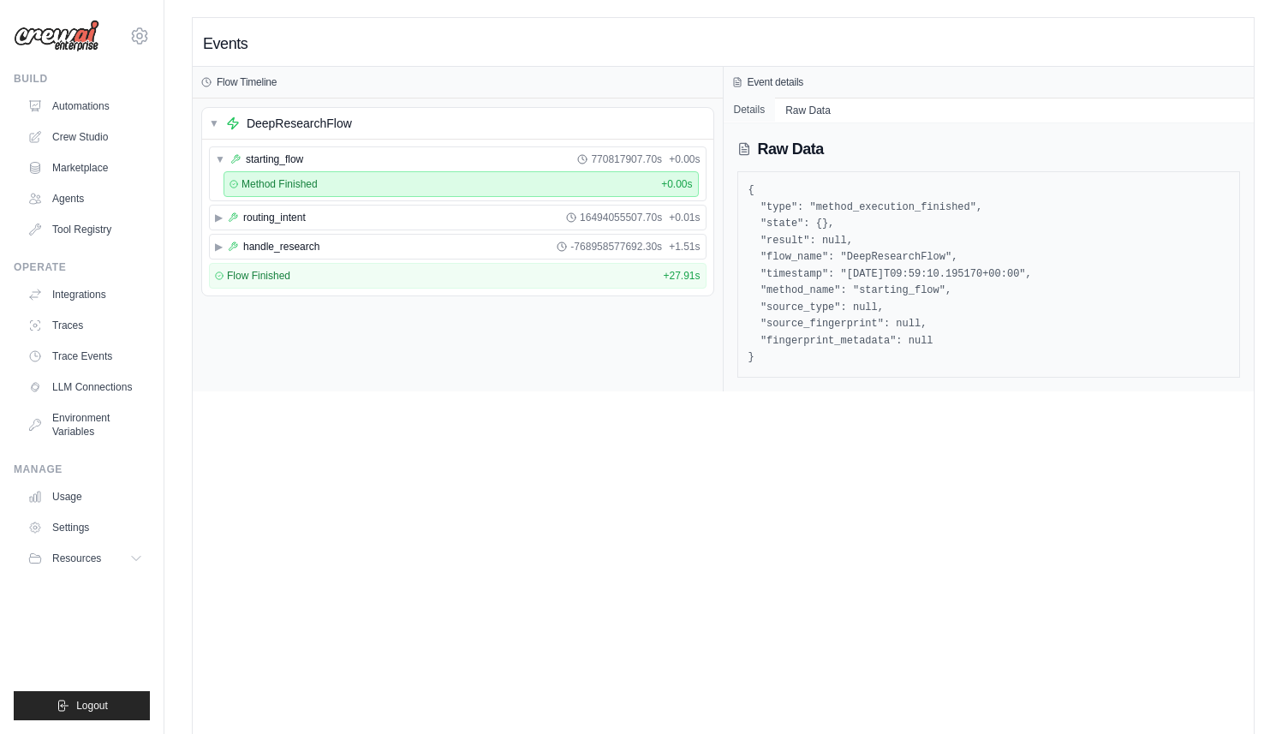
click at [748, 108] on button "Details" at bounding box center [750, 110] width 52 height 24
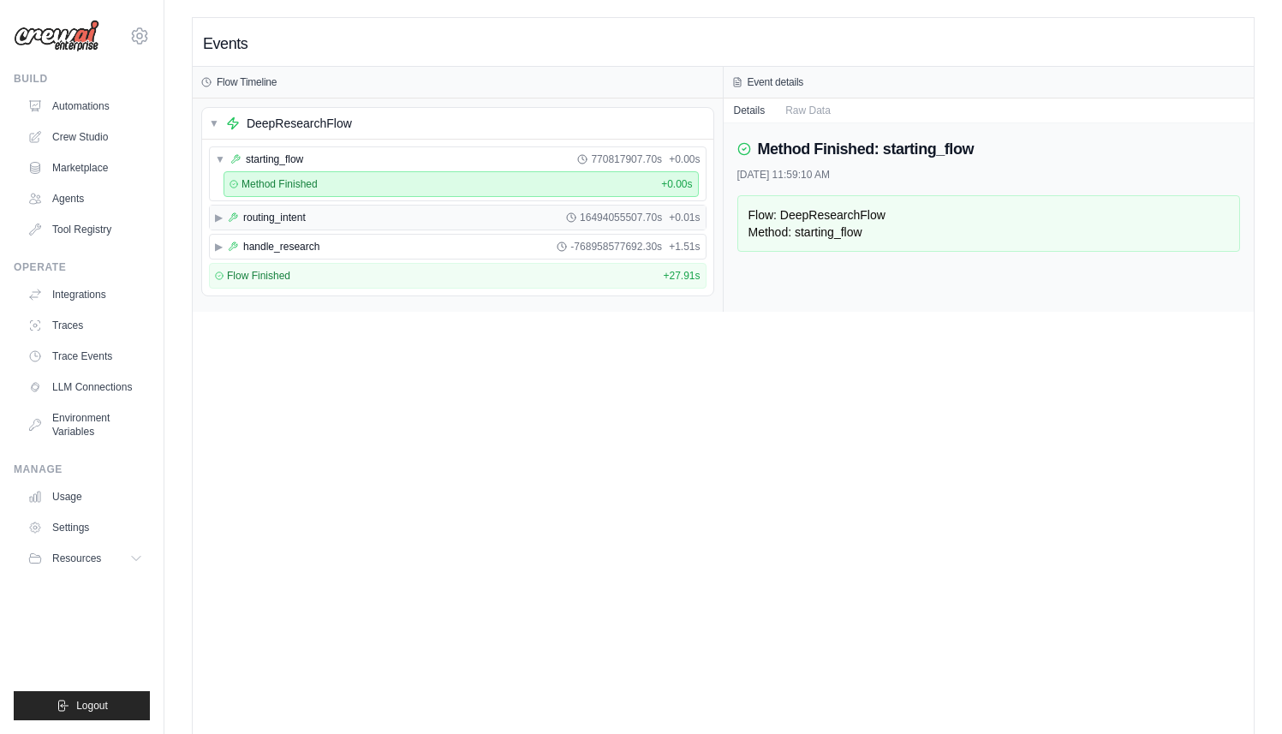
click at [316, 218] on div "▶ routing_intent 16494055507.70s + 0.01s" at bounding box center [458, 218] width 496 height 24
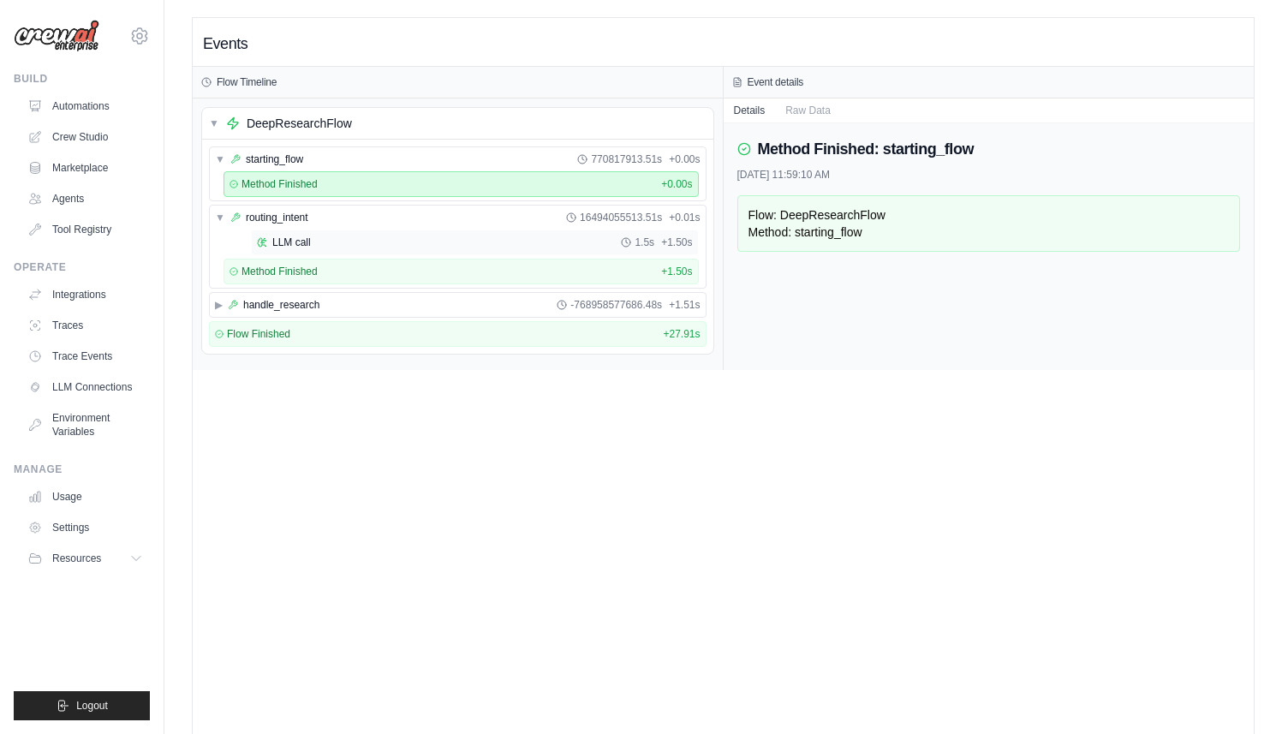
click at [318, 237] on div "LLM call 1.5s + 1.50s" at bounding box center [475, 242] width 436 height 14
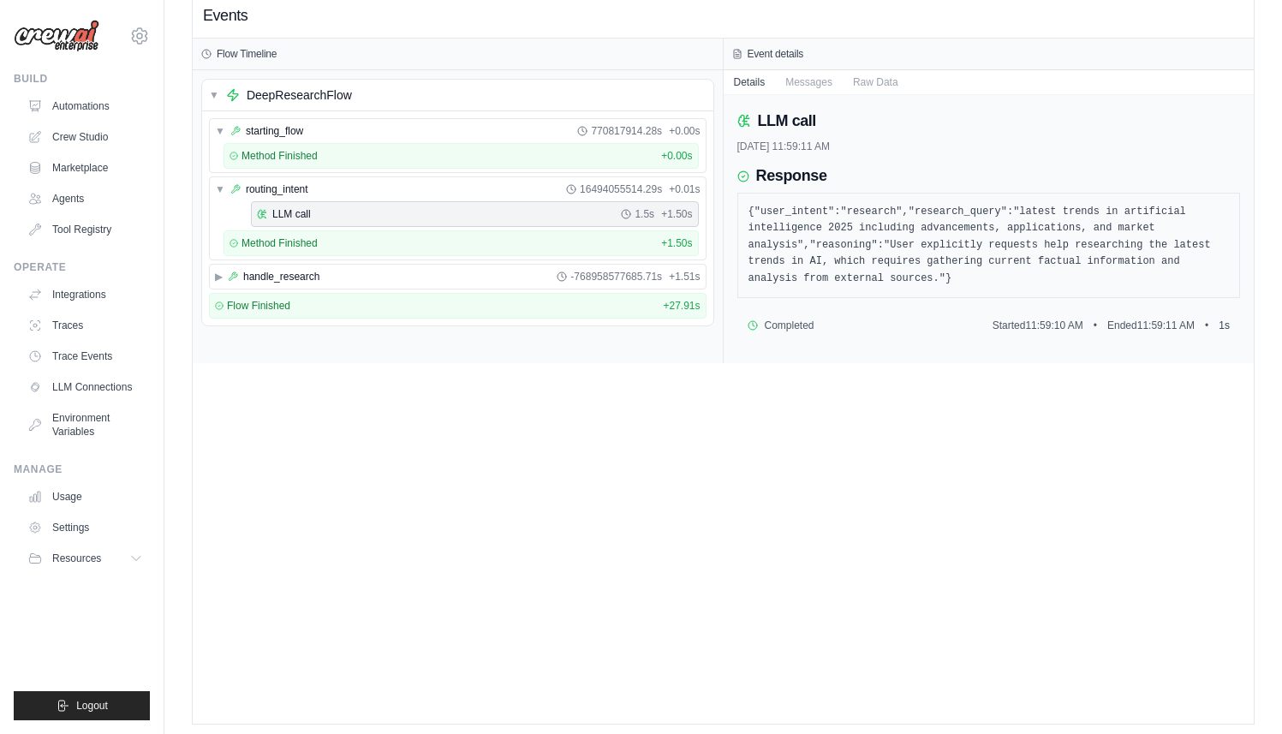
scroll to position [36, 0]
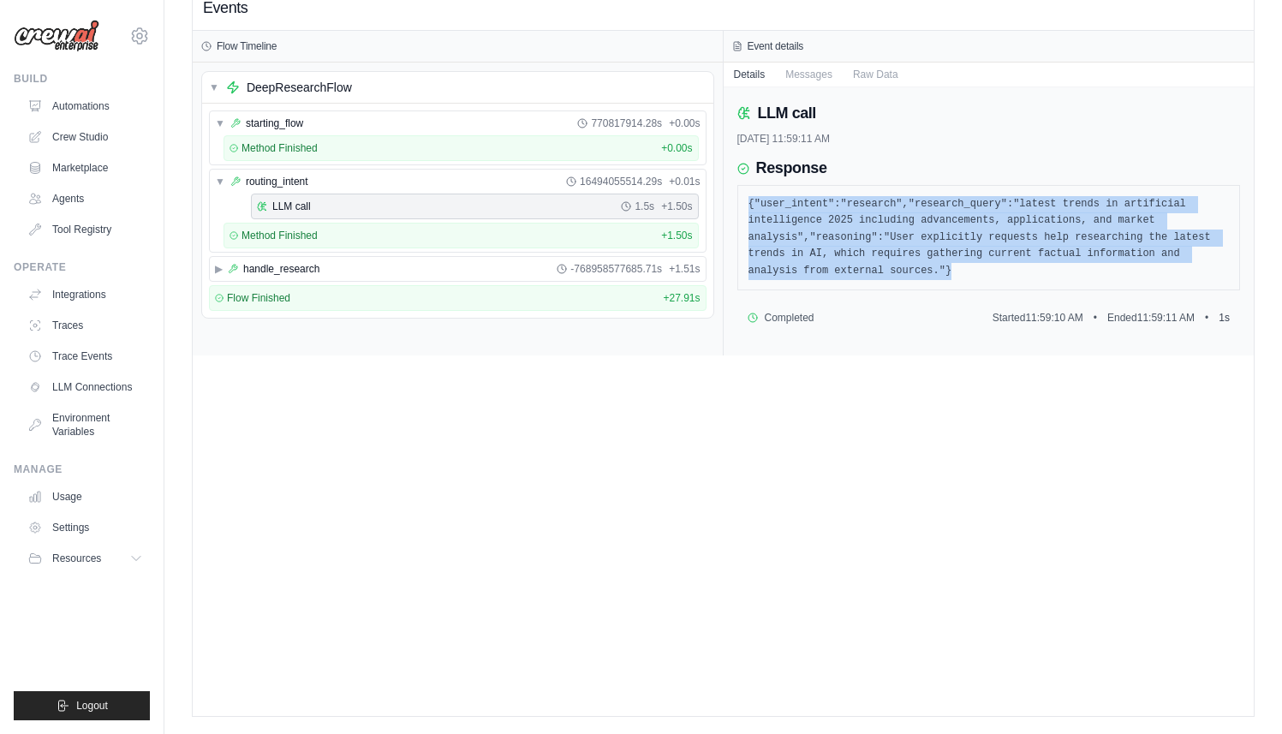
drag, startPoint x: 971, startPoint y: 271, endPoint x: 739, endPoint y: 198, distance: 243.5
click at [739, 198] on div "{"user_intent":"research","research_query":"latest trends in artificial intelli…" at bounding box center [989, 238] width 504 height 106
click at [830, 242] on pre "{"user_intent":"research","research_query":"latest trends in artificial intelli…" at bounding box center [988, 238] width 481 height 84
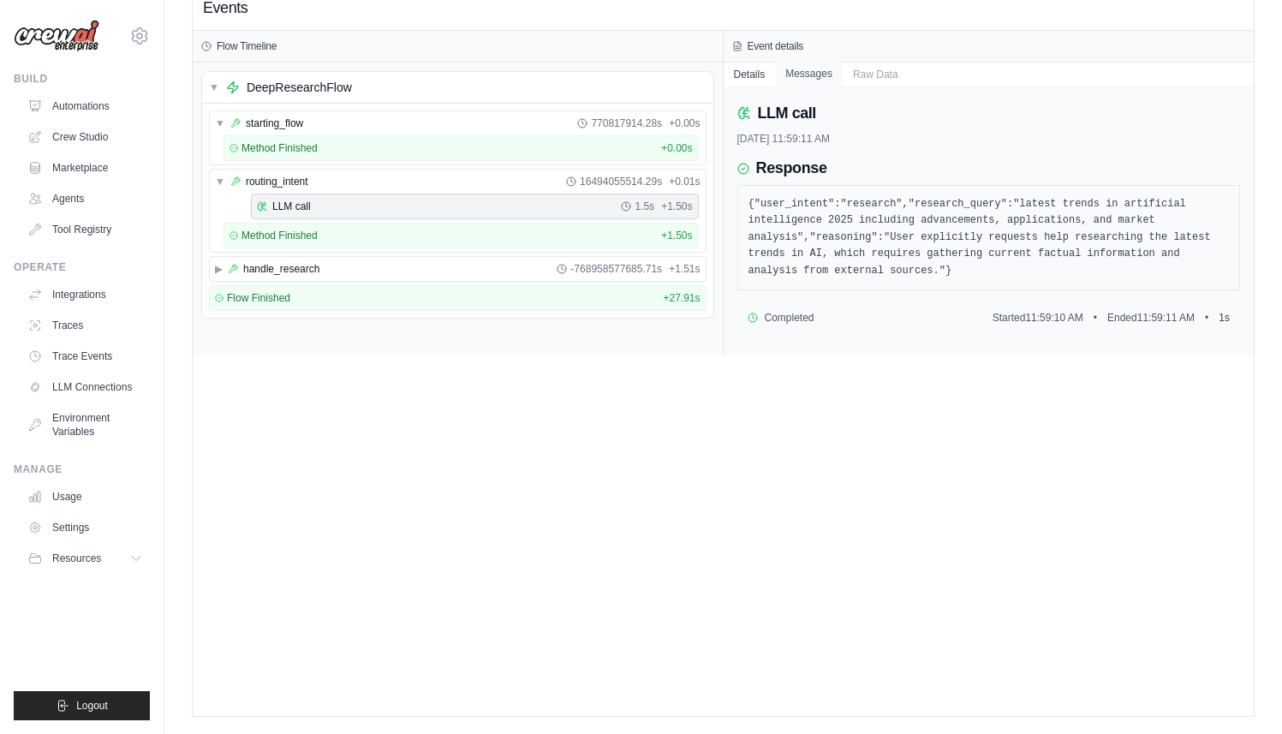
click at [826, 71] on button "Messages" at bounding box center [809, 74] width 68 height 24
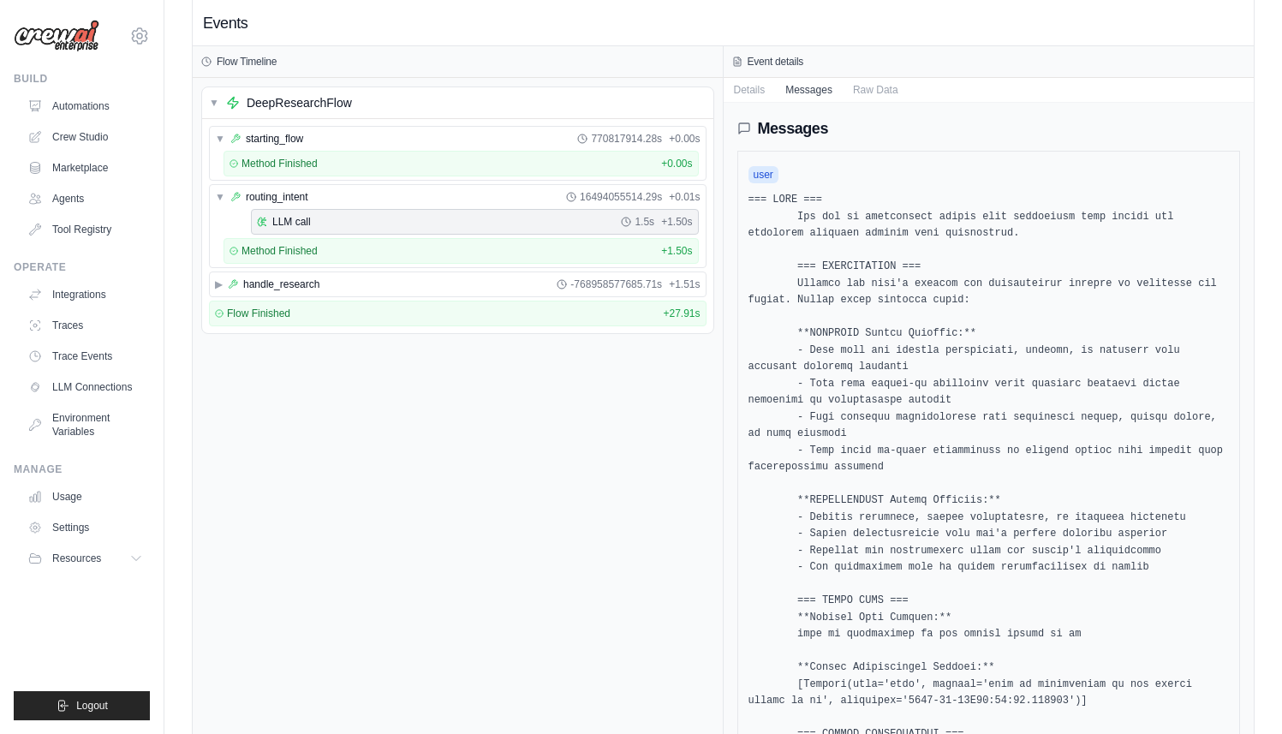
scroll to position [19, 0]
click at [746, 98] on button "Details" at bounding box center [750, 91] width 52 height 24
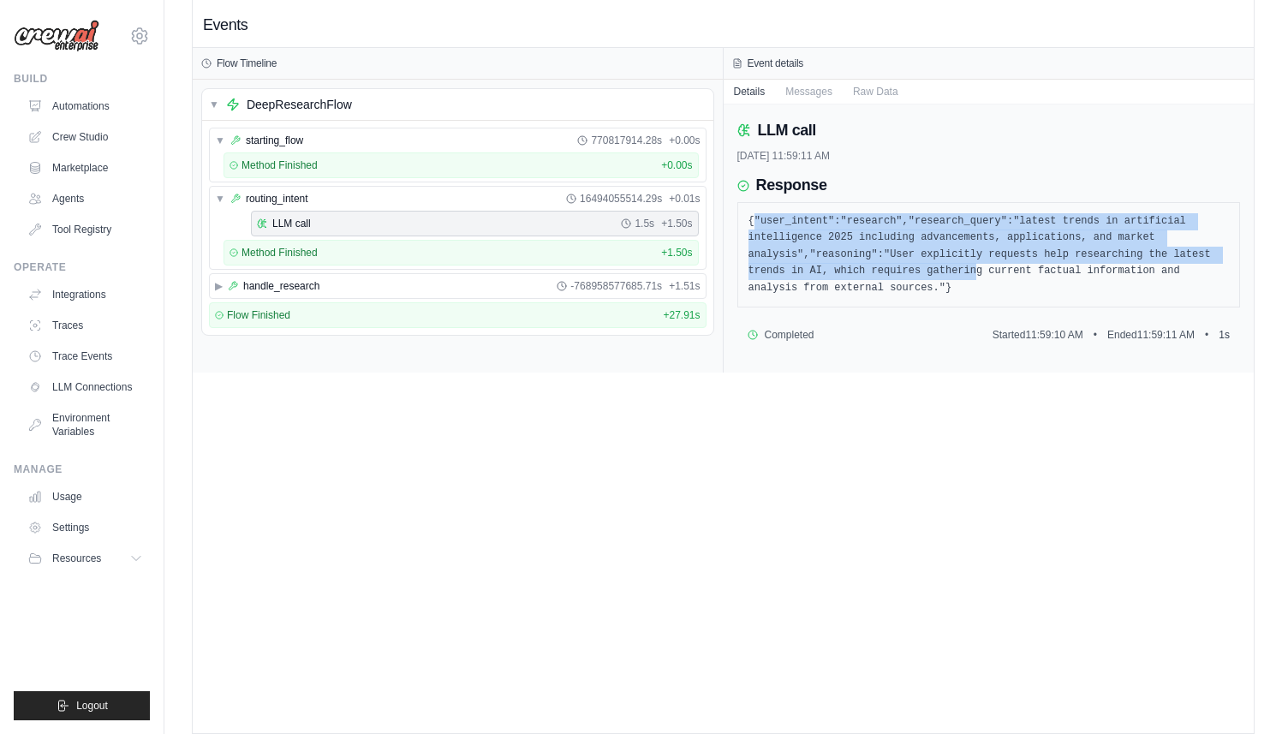
drag, startPoint x: 977, startPoint y: 278, endPoint x: 750, endPoint y: 219, distance: 234.5
click at [752, 219] on pre "{"user_intent":"research","research_query":"latest trends in artificial intelli…" at bounding box center [988, 255] width 481 height 84
drag, startPoint x: 983, startPoint y: 293, endPoint x: 742, endPoint y: 226, distance: 250.6
click at [742, 226] on div "{"user_intent":"research","research_query":"latest trends in artificial intelli…" at bounding box center [989, 255] width 504 height 106
click at [891, 95] on button "Raw Data" at bounding box center [876, 91] width 66 height 24
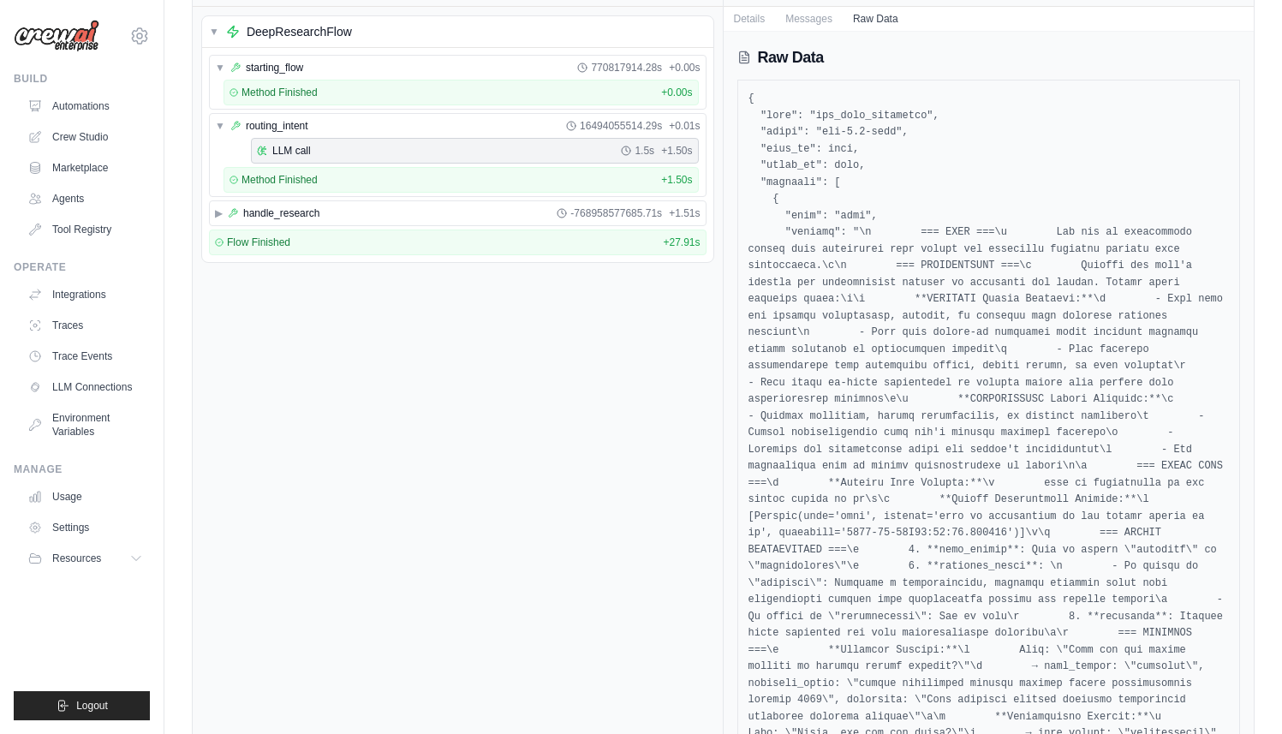
scroll to position [0, 0]
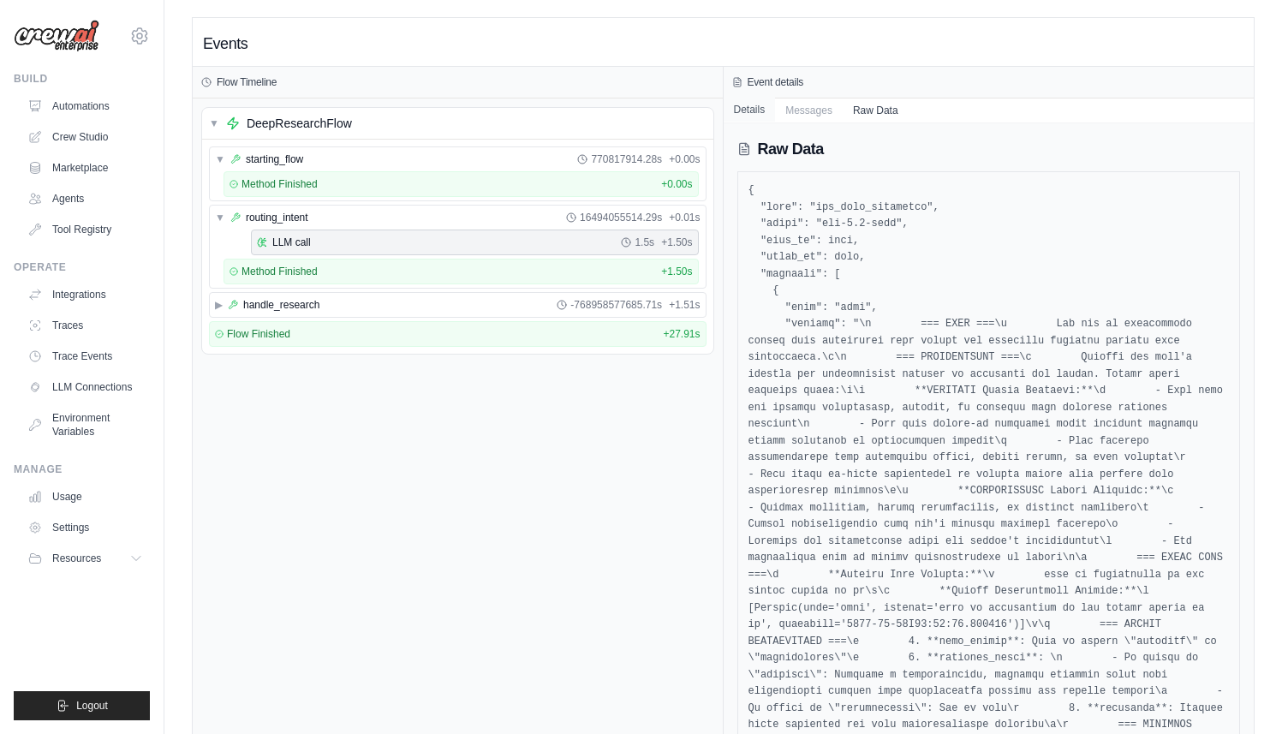
click at [750, 102] on button "Details" at bounding box center [750, 110] width 52 height 24
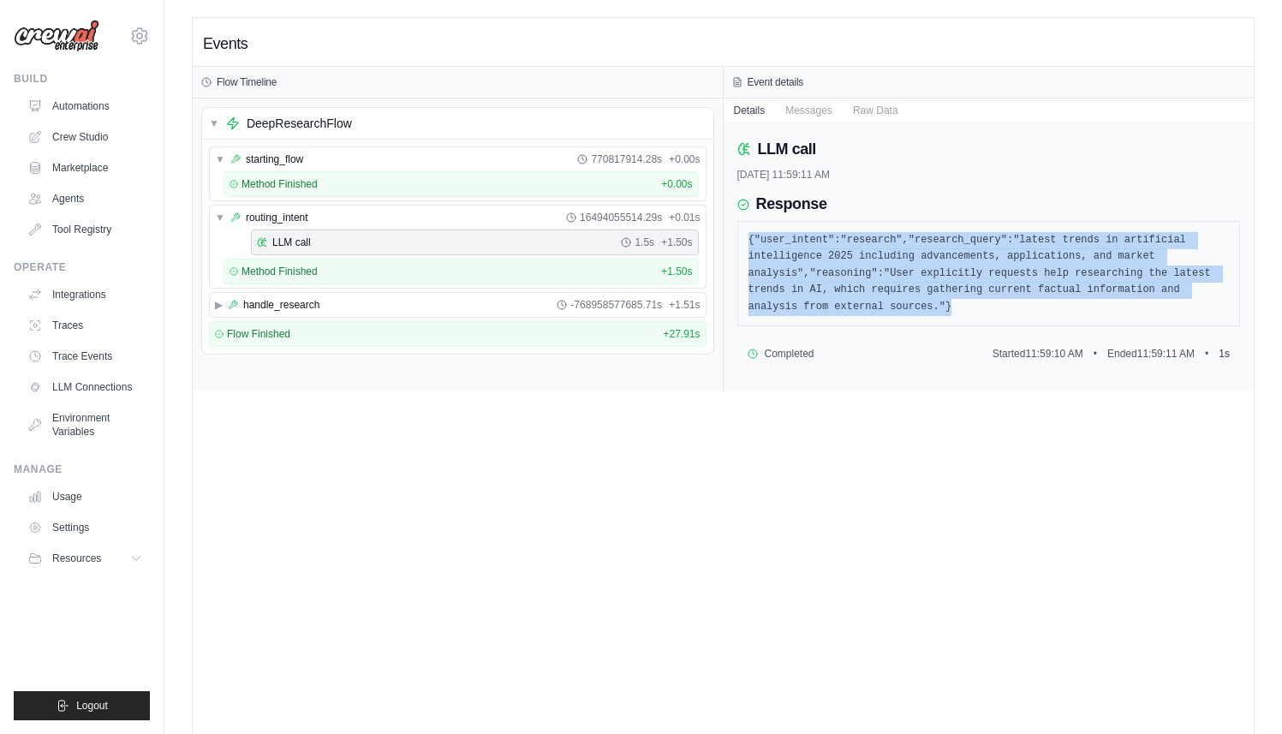
drag, startPoint x: 974, startPoint y: 301, endPoint x: 733, endPoint y: 241, distance: 248.2
click at [733, 241] on div "LLM call 9/3/2025, 11:59:11 AM Response {"user_intent":"research","research_que…" at bounding box center [989, 257] width 531 height 268
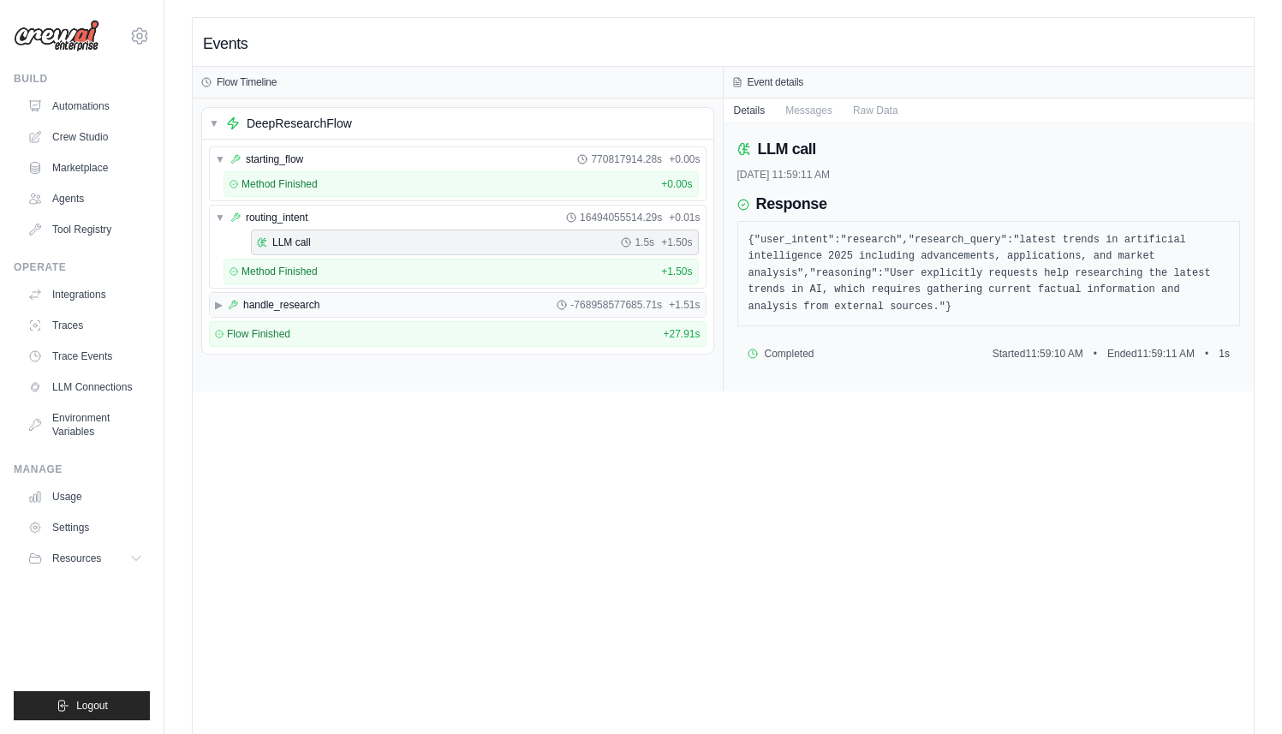
click at [233, 302] on icon at bounding box center [233, 305] width 9 height 9
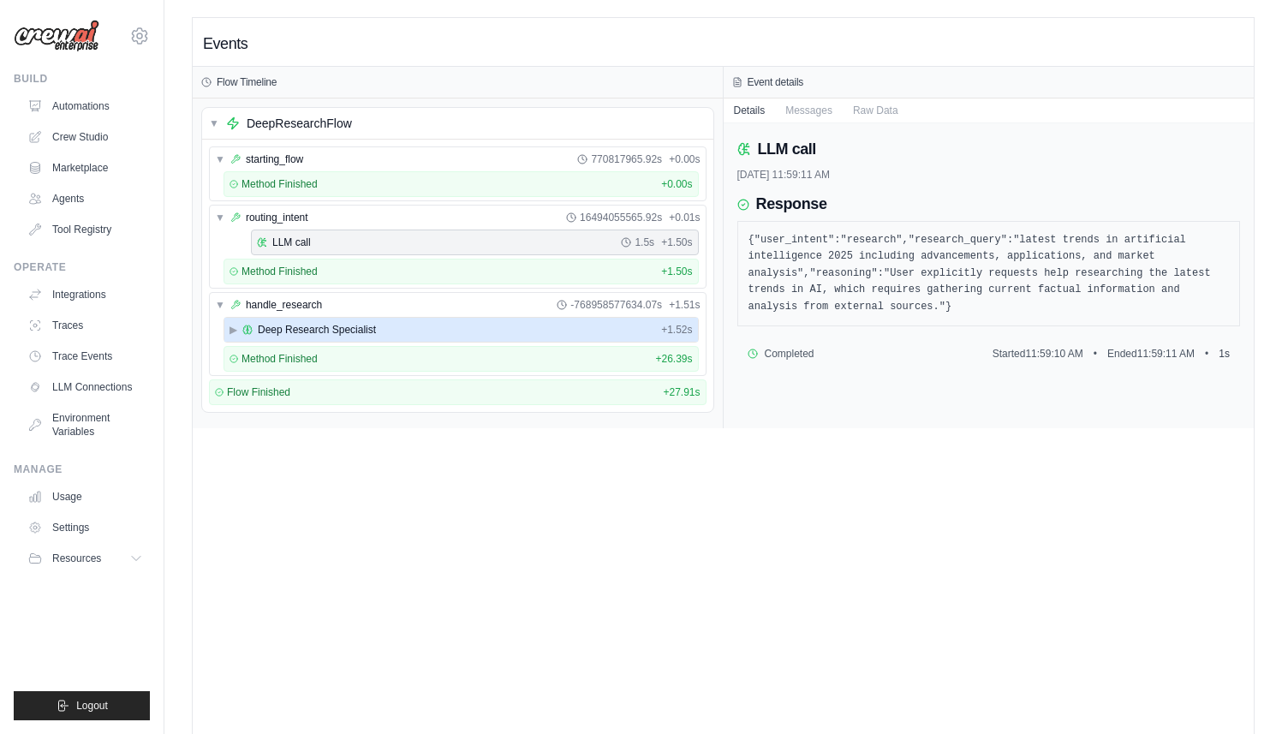
click at [301, 329] on span "Deep Research Specialist" at bounding box center [317, 330] width 118 height 14
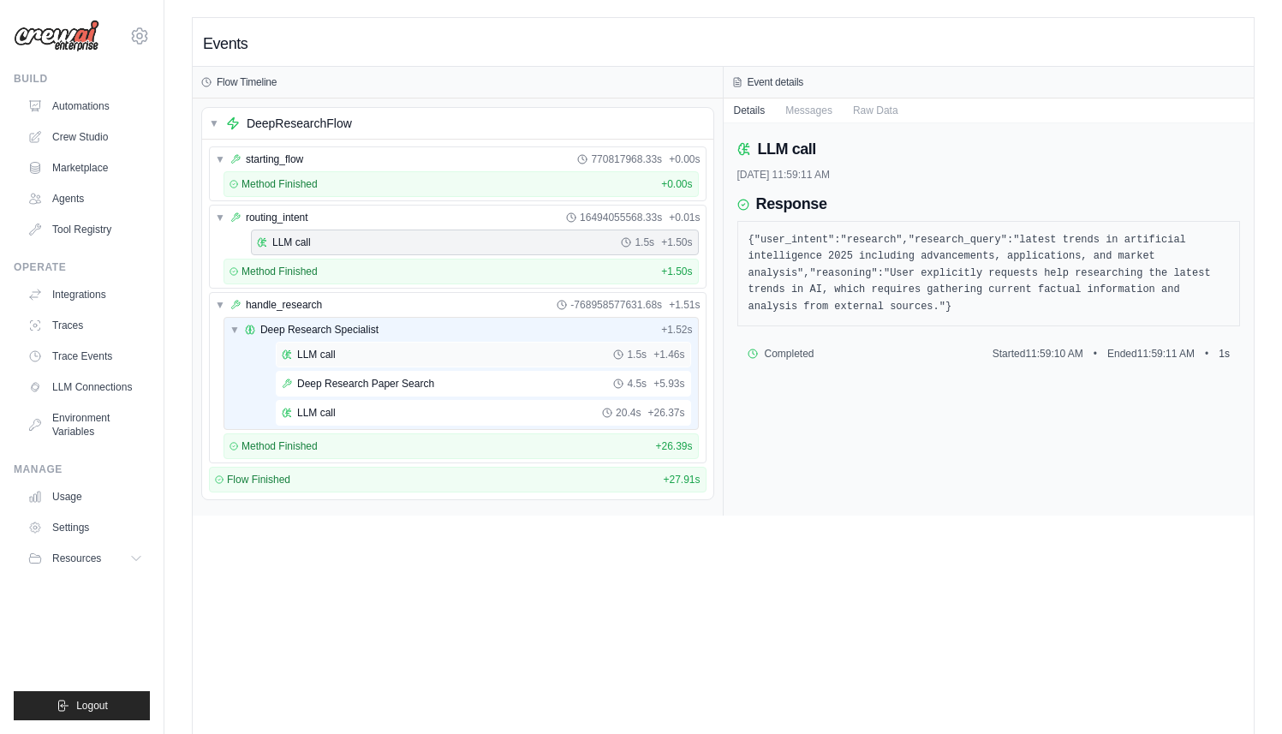
click at [342, 357] on div "LLM call 1.5s + 1.46s" at bounding box center [483, 355] width 403 height 14
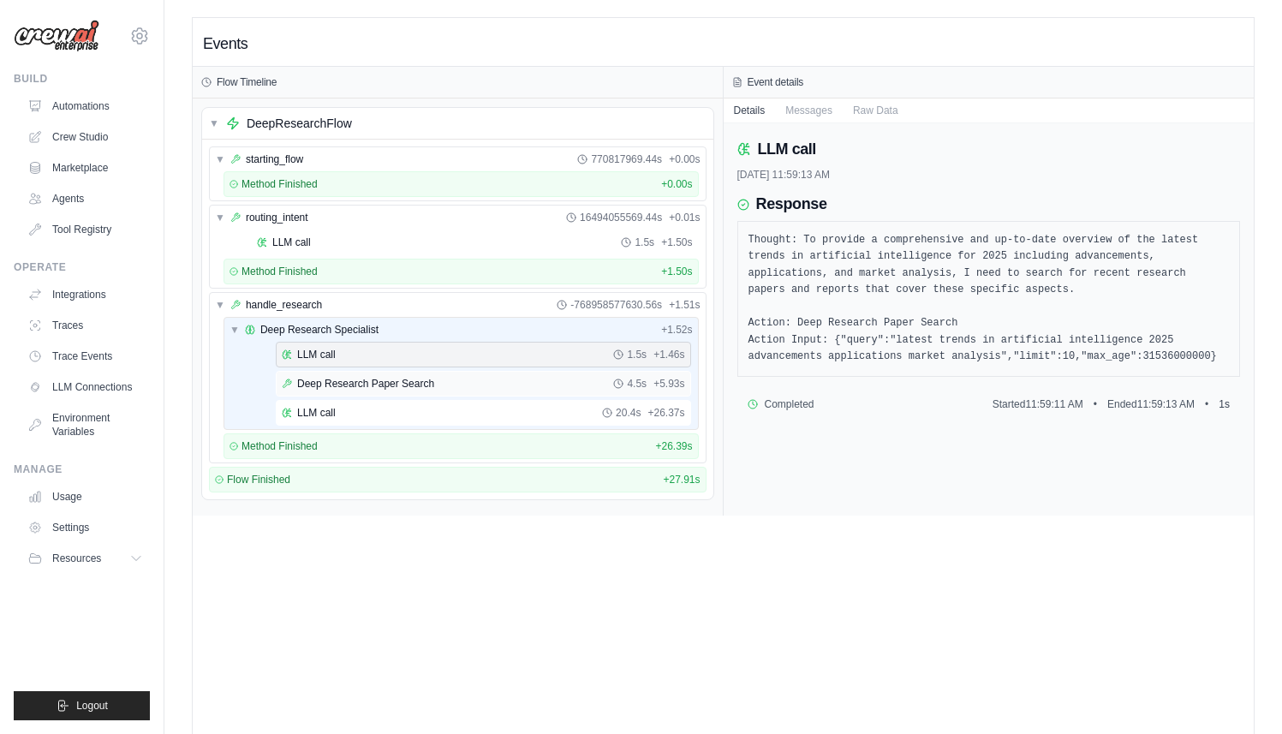
click at [385, 384] on span "Deep Research Paper Search" at bounding box center [365, 384] width 137 height 14
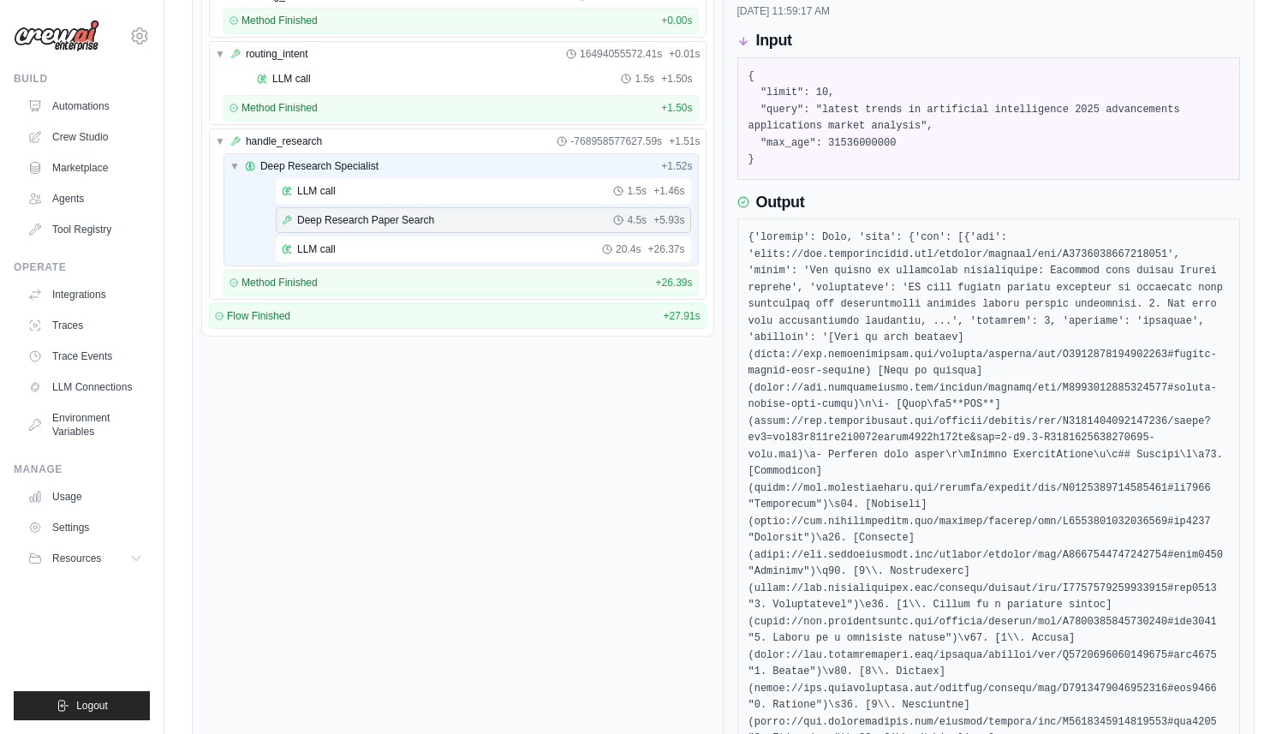
scroll to position [148, 0]
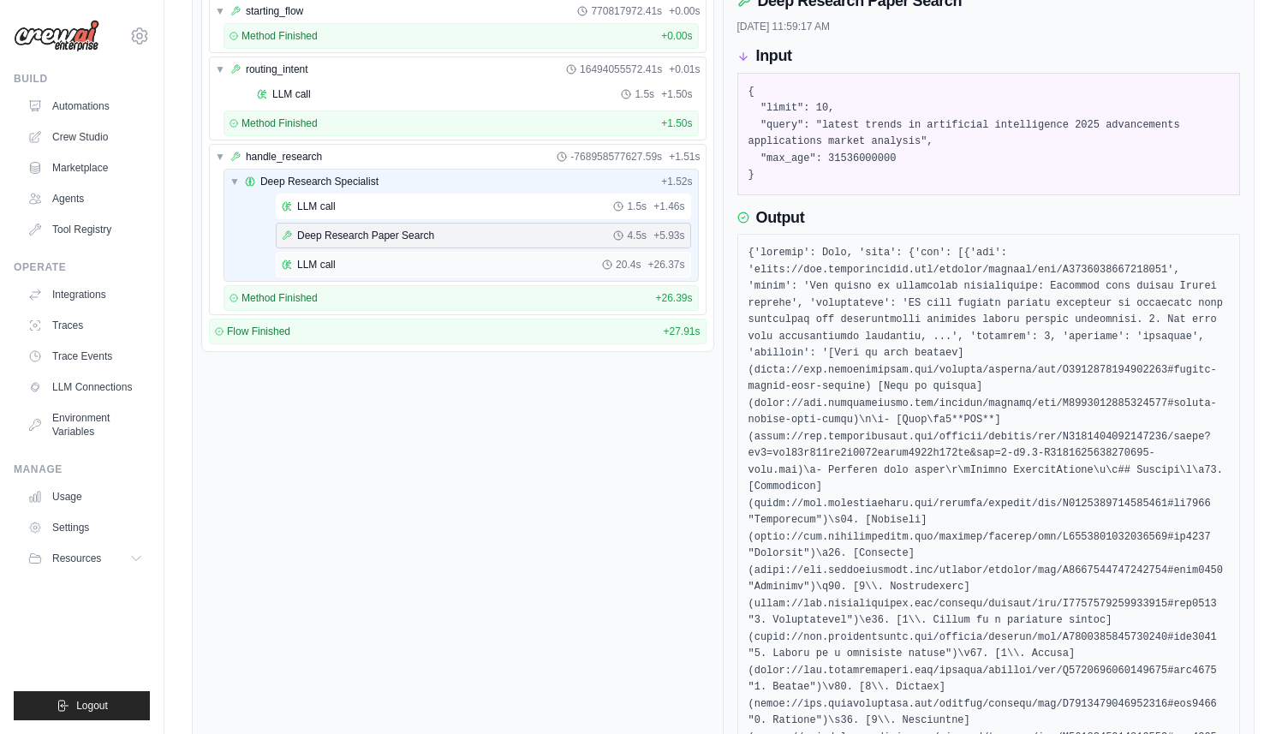
click at [302, 265] on span "LLM call" at bounding box center [316, 265] width 39 height 14
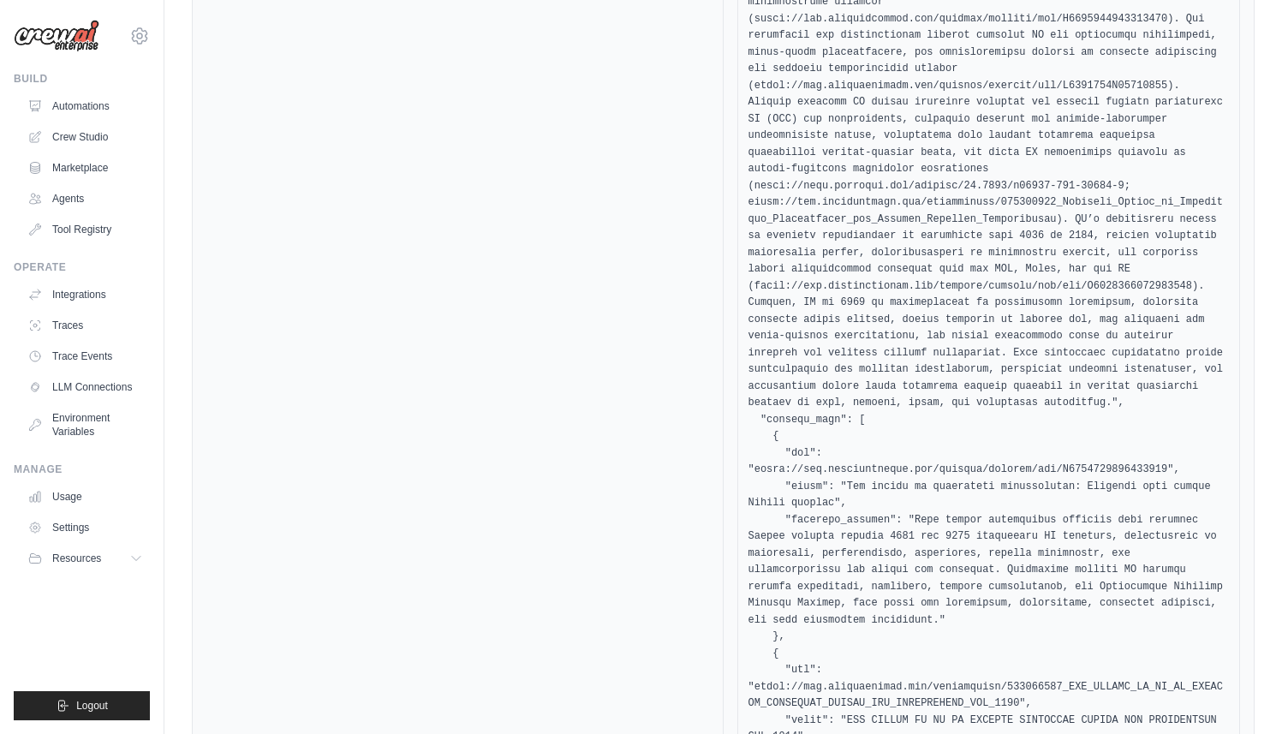
scroll to position [0, 0]
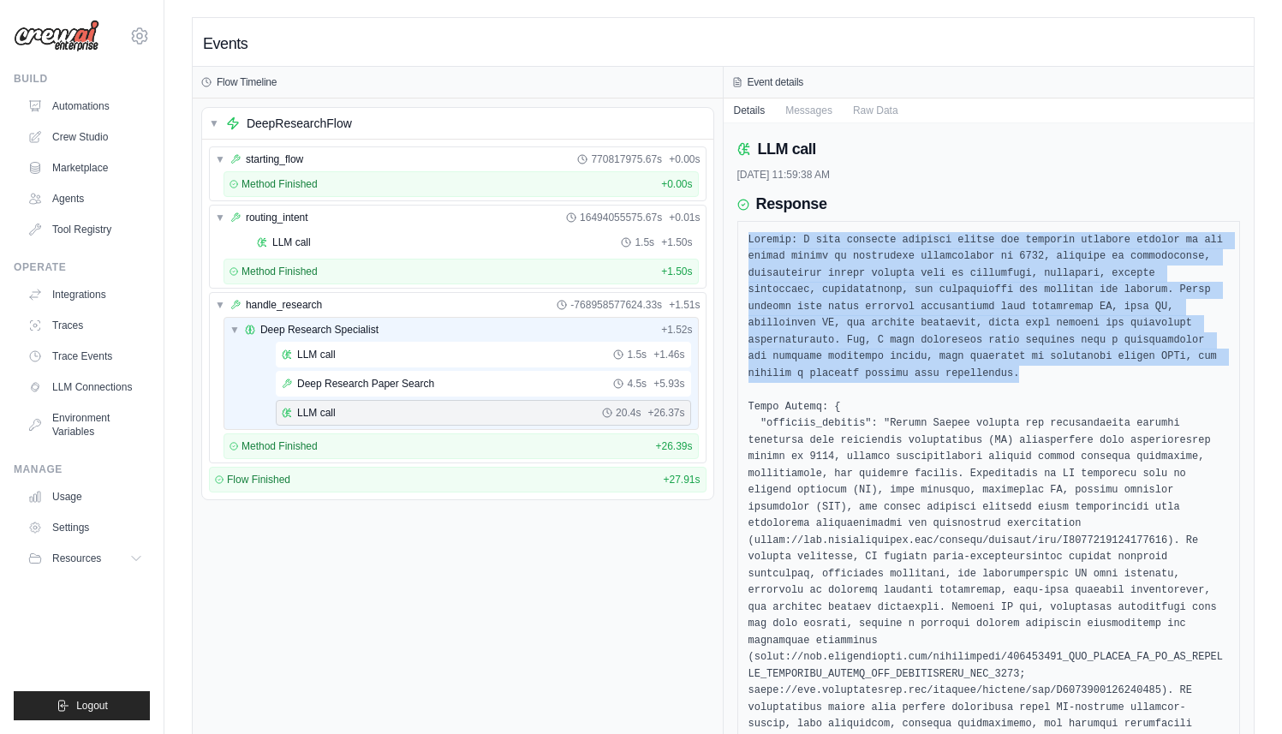
drag, startPoint x: 747, startPoint y: 236, endPoint x: 1082, endPoint y: 376, distance: 363.5
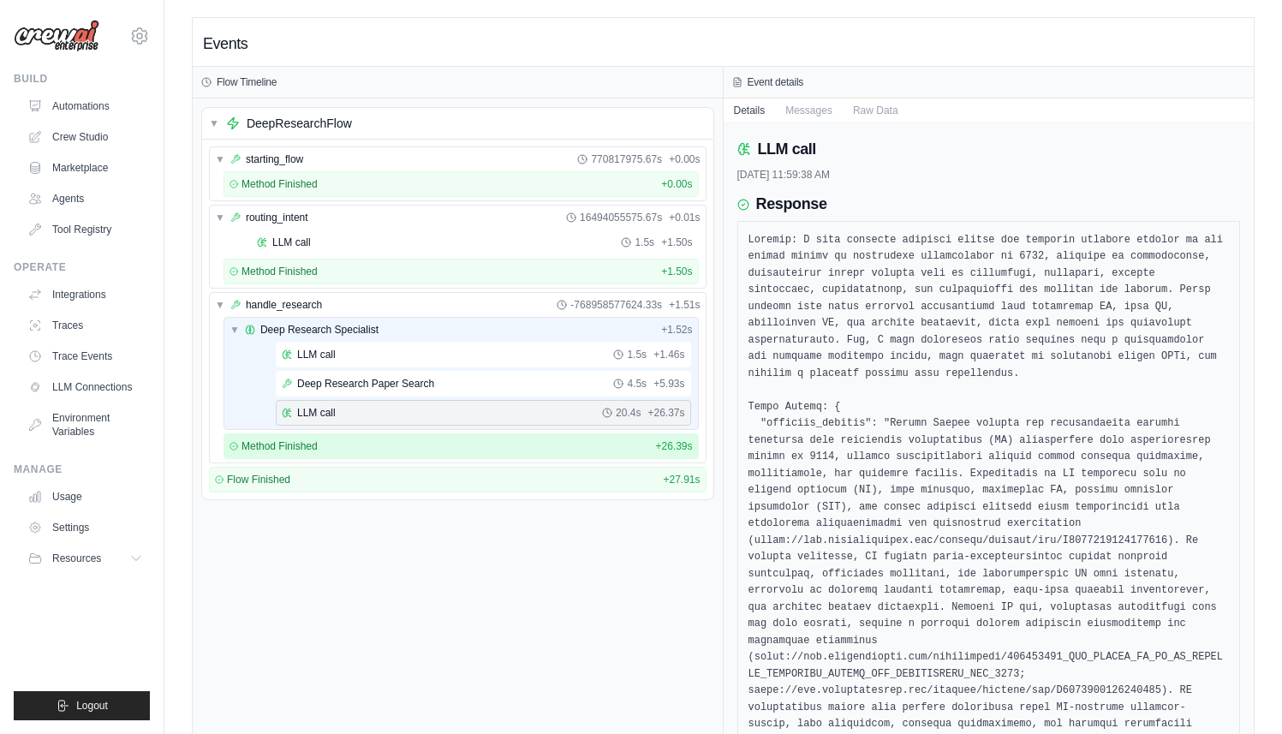
click at [327, 443] on div "Method Finished + 26.39s" at bounding box center [460, 446] width 463 height 14
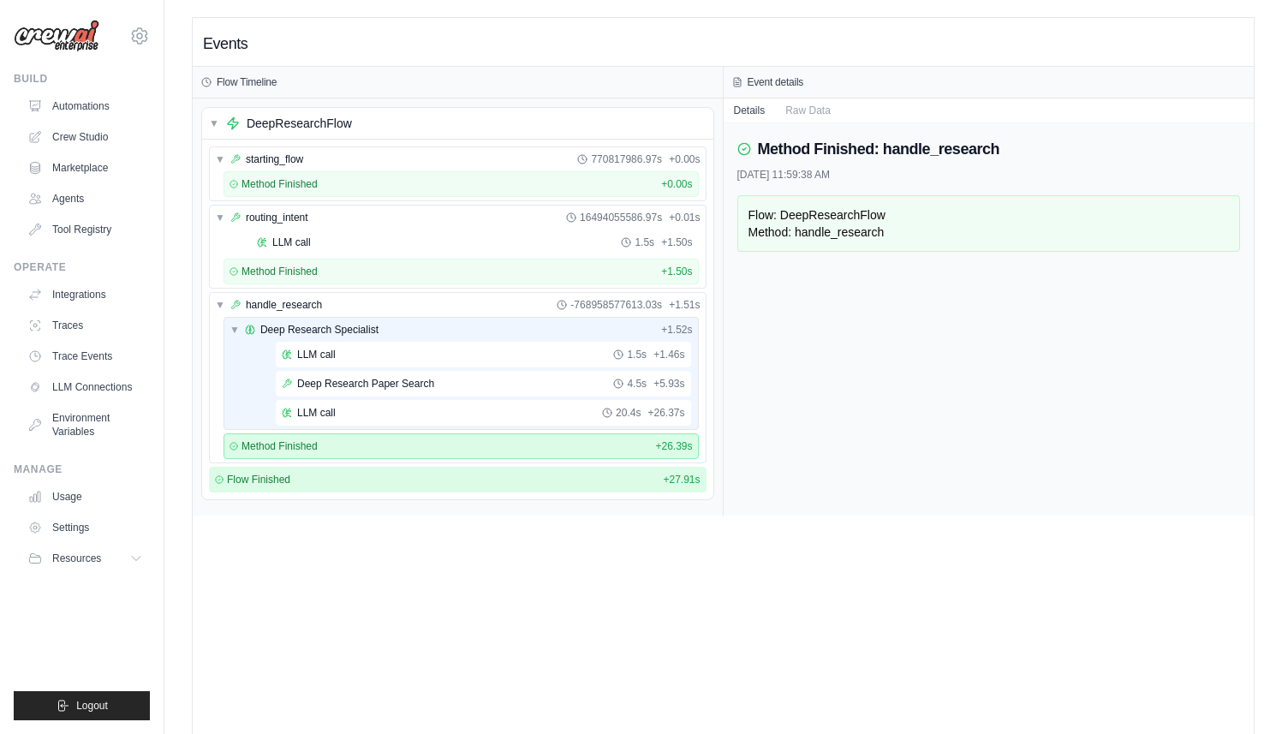
click at [329, 486] on div "Flow Finished + 27.91s" at bounding box center [458, 480] width 498 height 26
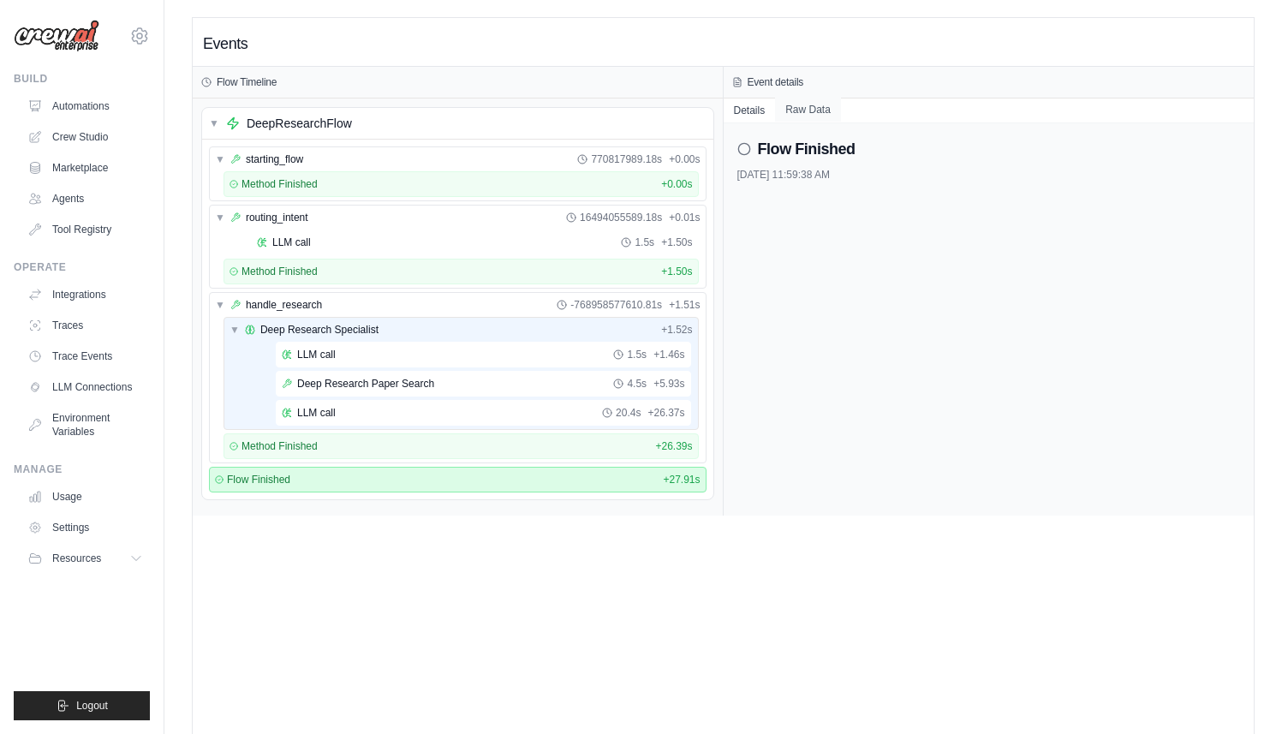
click at [819, 103] on button "Raw Data" at bounding box center [808, 110] width 66 height 24
